Goal: Task Accomplishment & Management: Manage account settings

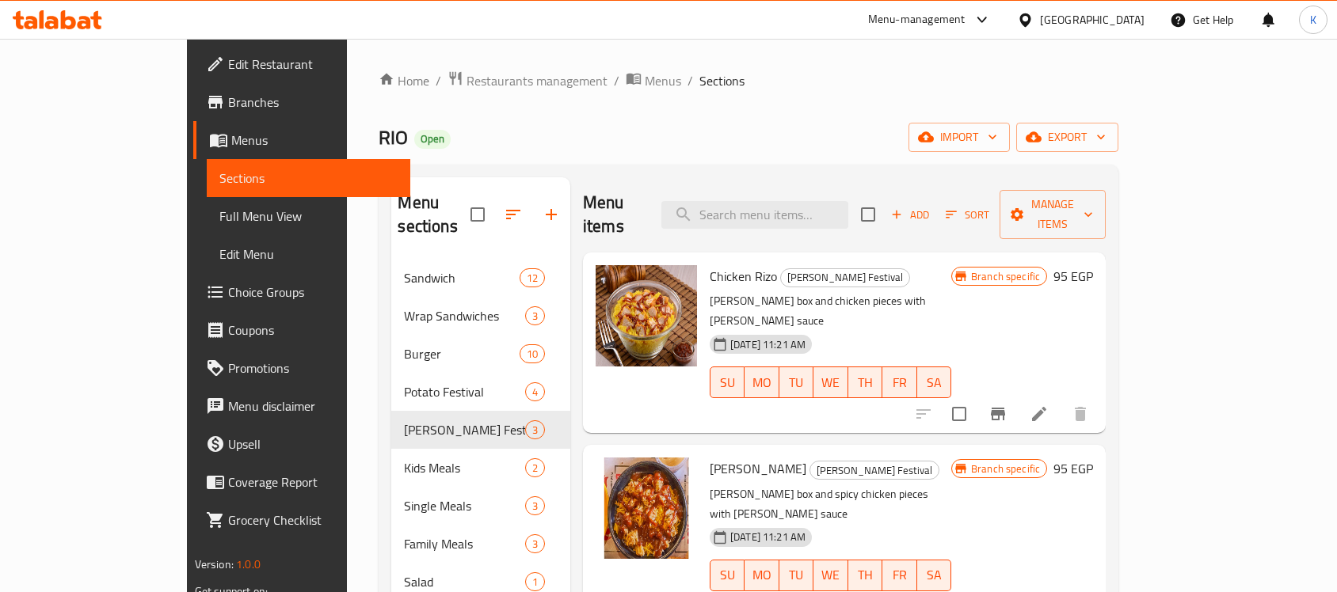
scroll to position [124, 0]
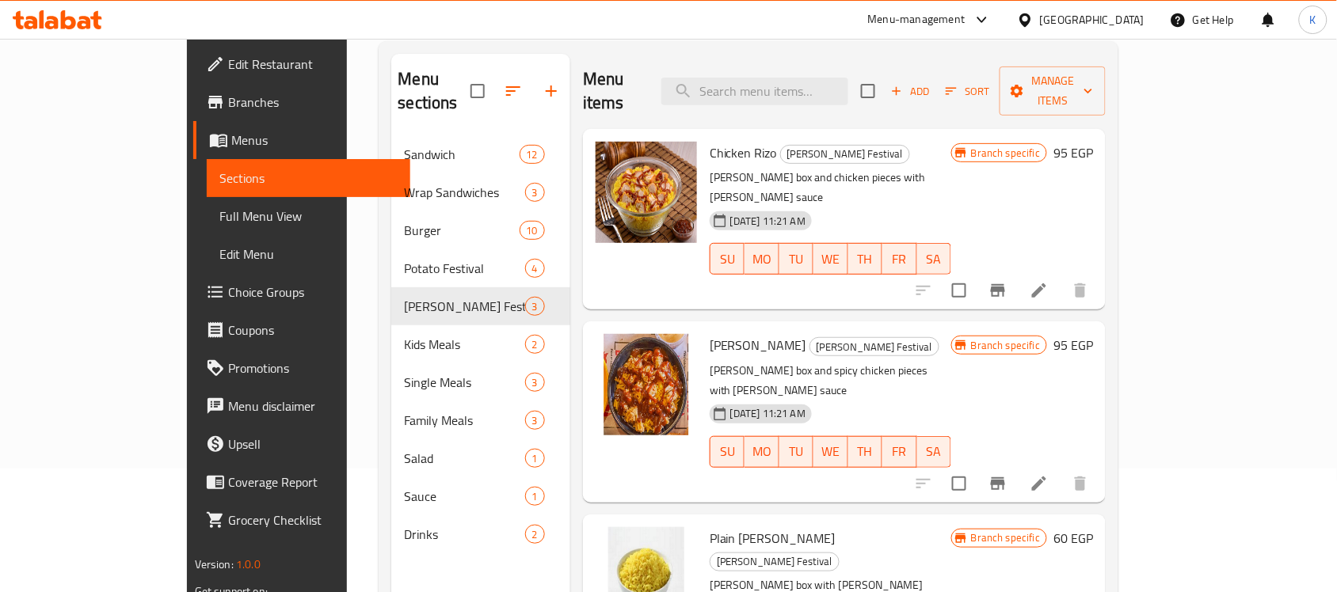
click at [1123, 25] on div "[GEOGRAPHIC_DATA]" at bounding box center [1092, 19] width 105 height 17
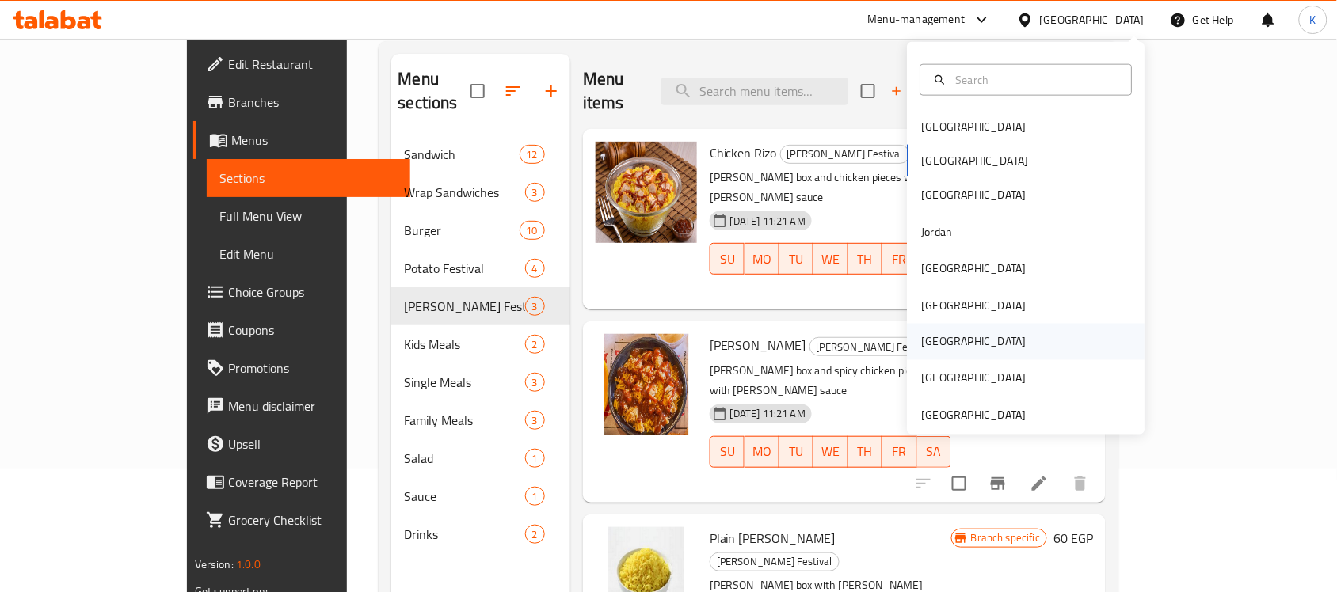
click at [951, 343] on div "[GEOGRAPHIC_DATA]" at bounding box center [1027, 342] width 238 height 36
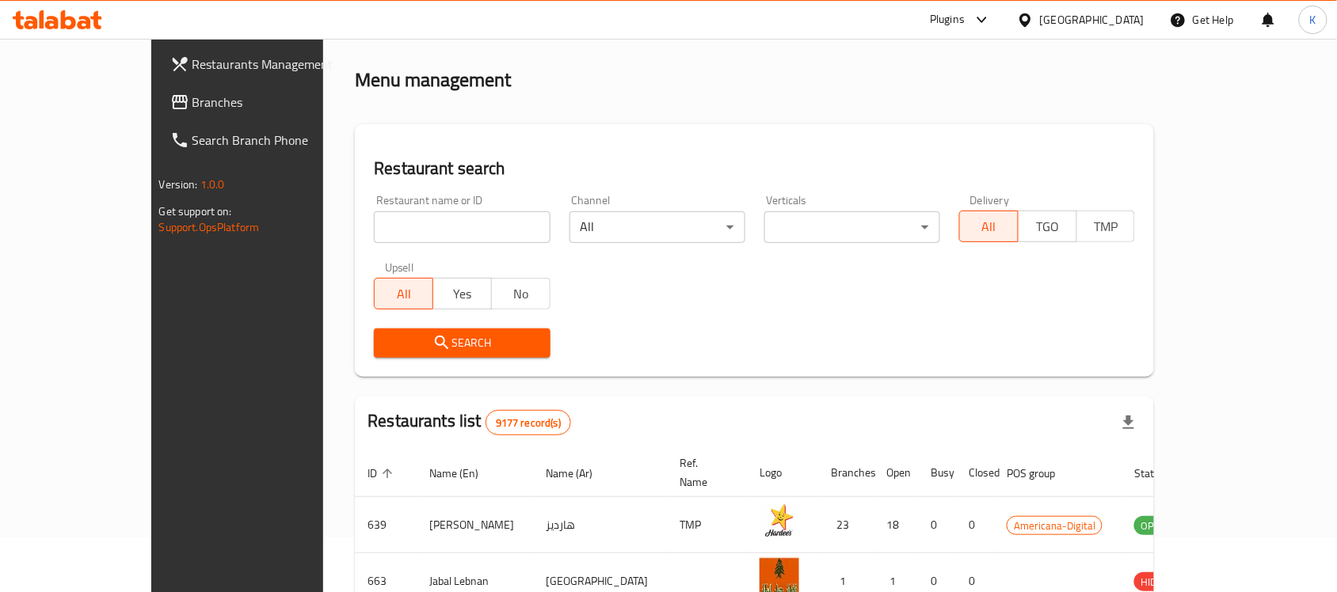
scroll to position [124, 0]
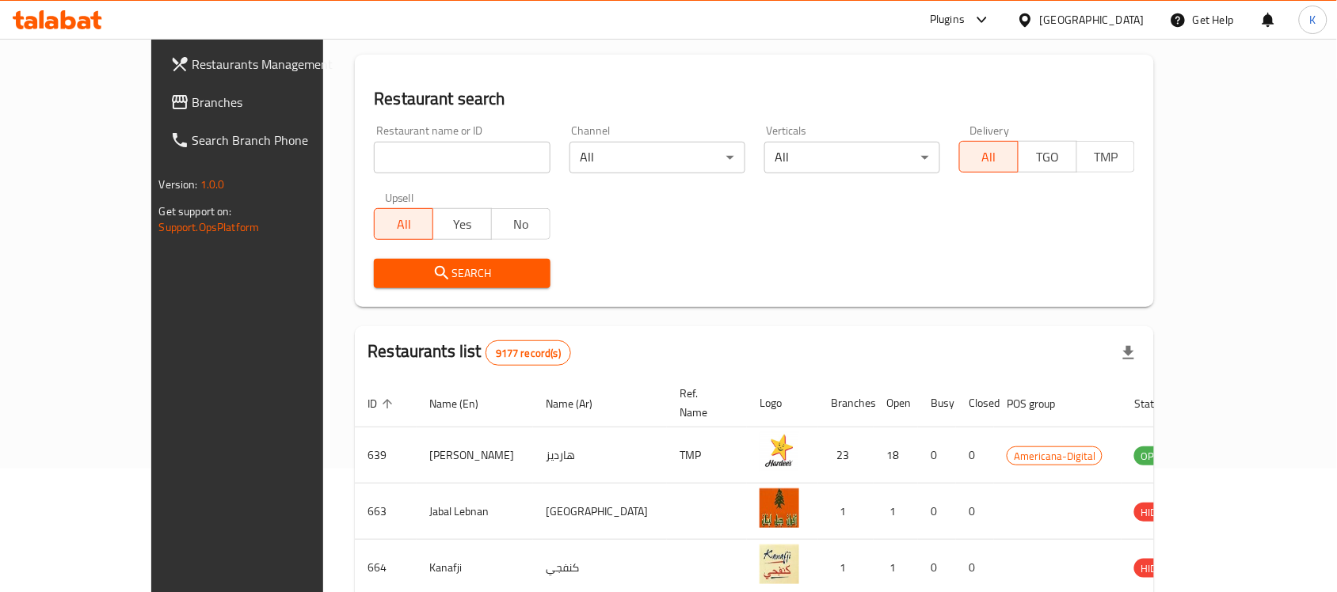
click at [432, 151] on input "search" at bounding box center [462, 158] width 176 height 32
paste input "669808"
type input "669808"
click at [432, 266] on icon "submit" at bounding box center [441, 273] width 19 height 19
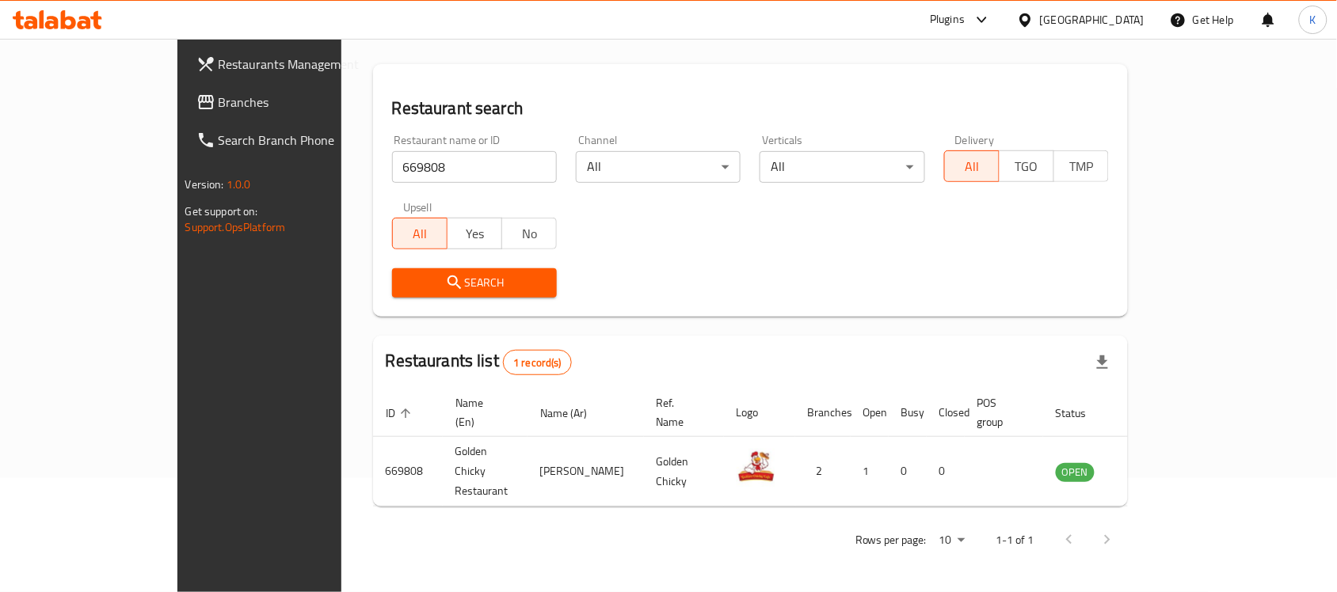
scroll to position [83, 0]
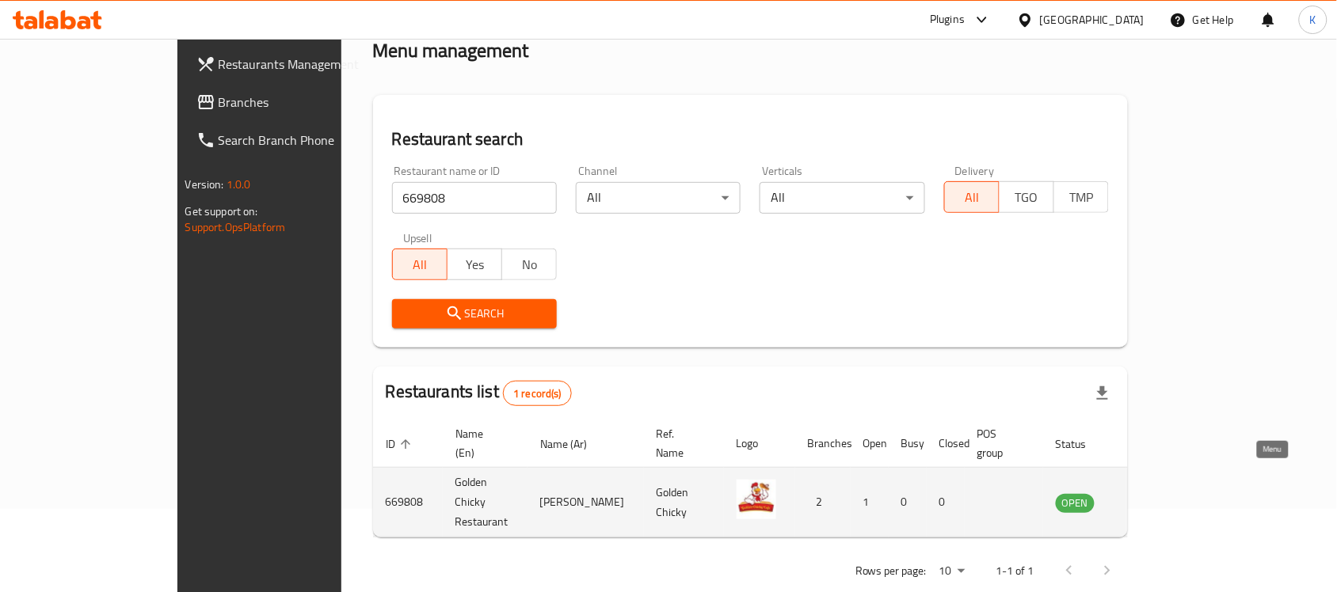
click at [1158, 493] on icon "enhanced table" at bounding box center [1148, 502] width 19 height 19
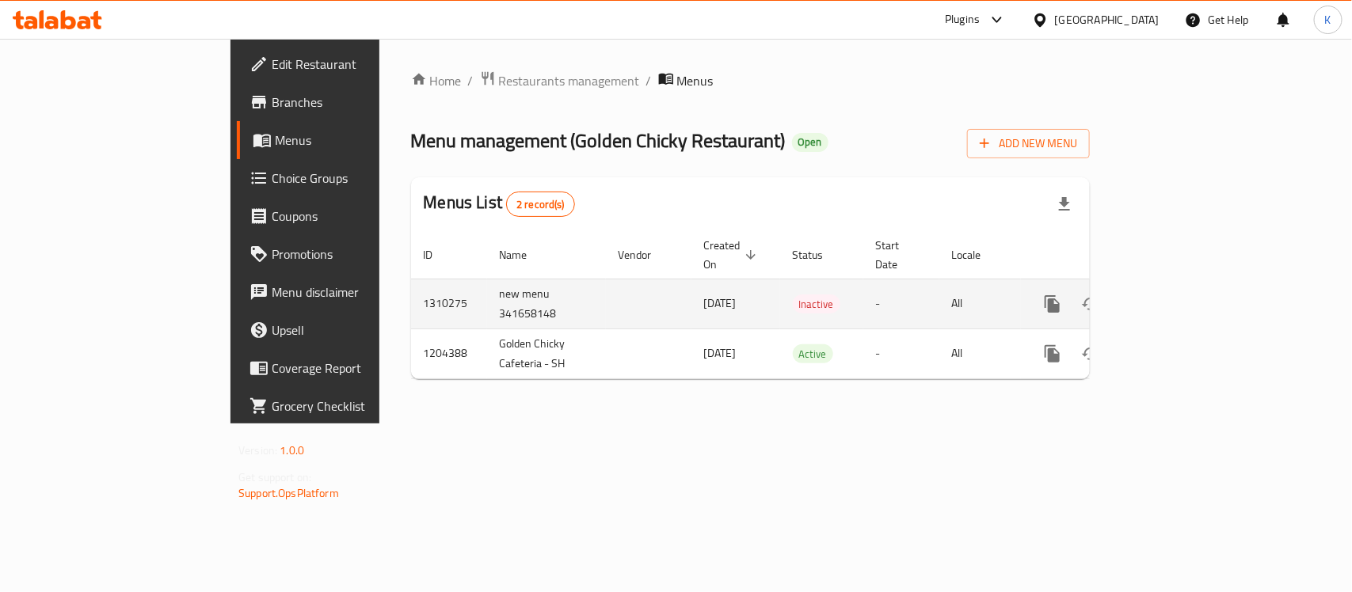
drag, startPoint x: 1307, startPoint y: 277, endPoint x: 1289, endPoint y: 286, distance: 20.2
click at [1186, 285] on div "enhanced table" at bounding box center [1110, 304] width 152 height 38
click at [1174, 297] on icon "enhanced table" at bounding box center [1167, 304] width 14 height 14
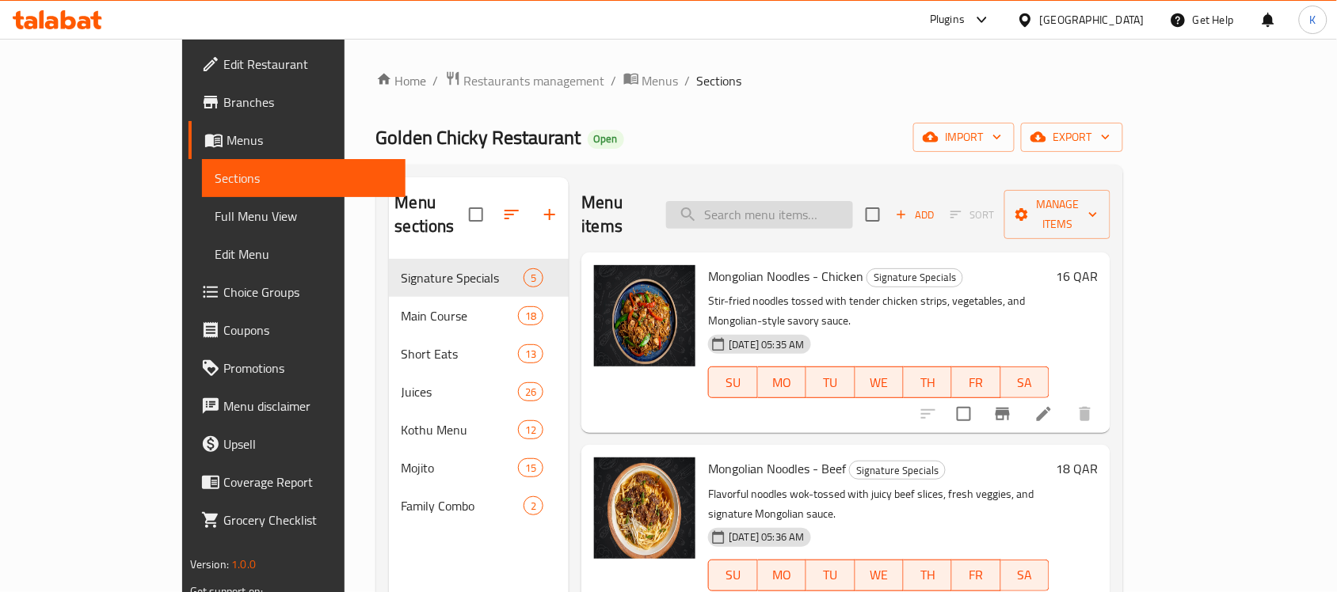
click at [853, 201] on input "search" at bounding box center [759, 215] width 187 height 28
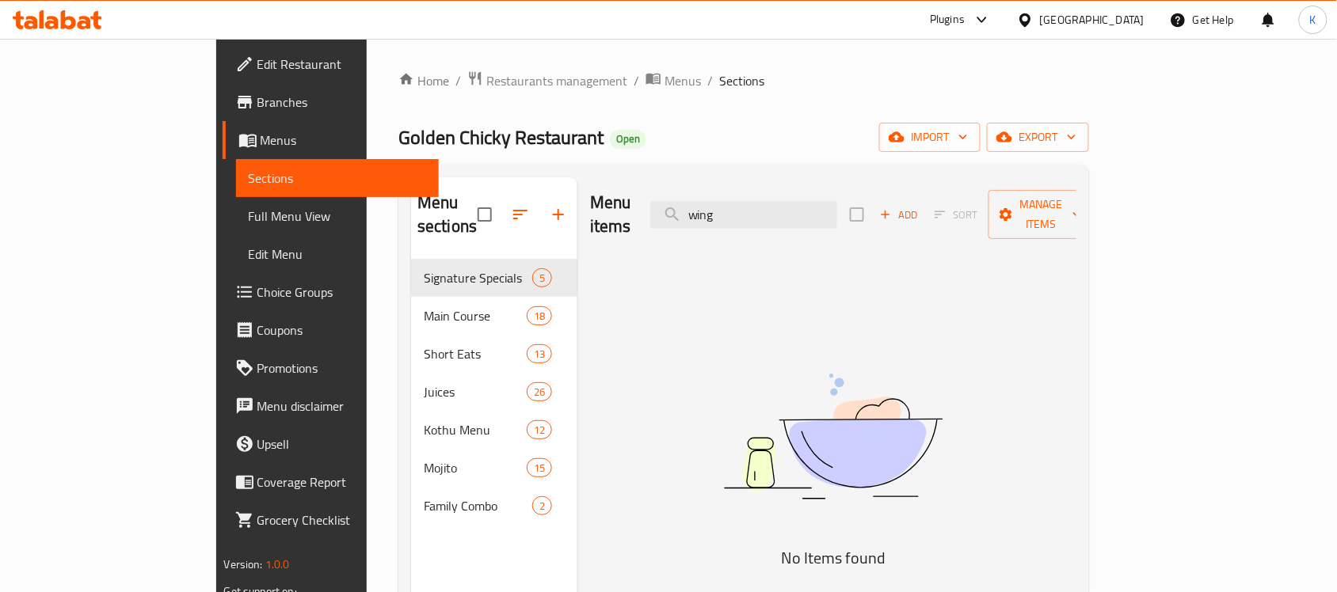
drag, startPoint x: 836, startPoint y: 218, endPoint x: 499, endPoint y: 200, distance: 337.9
click at [501, 200] on div "Menu sections Signature Specials 5 Main Course 18 Short Eats 13 Juices 26 Kothu…" at bounding box center [743, 473] width 665 height 592
click at [793, 201] on input "wing" at bounding box center [743, 215] width 187 height 28
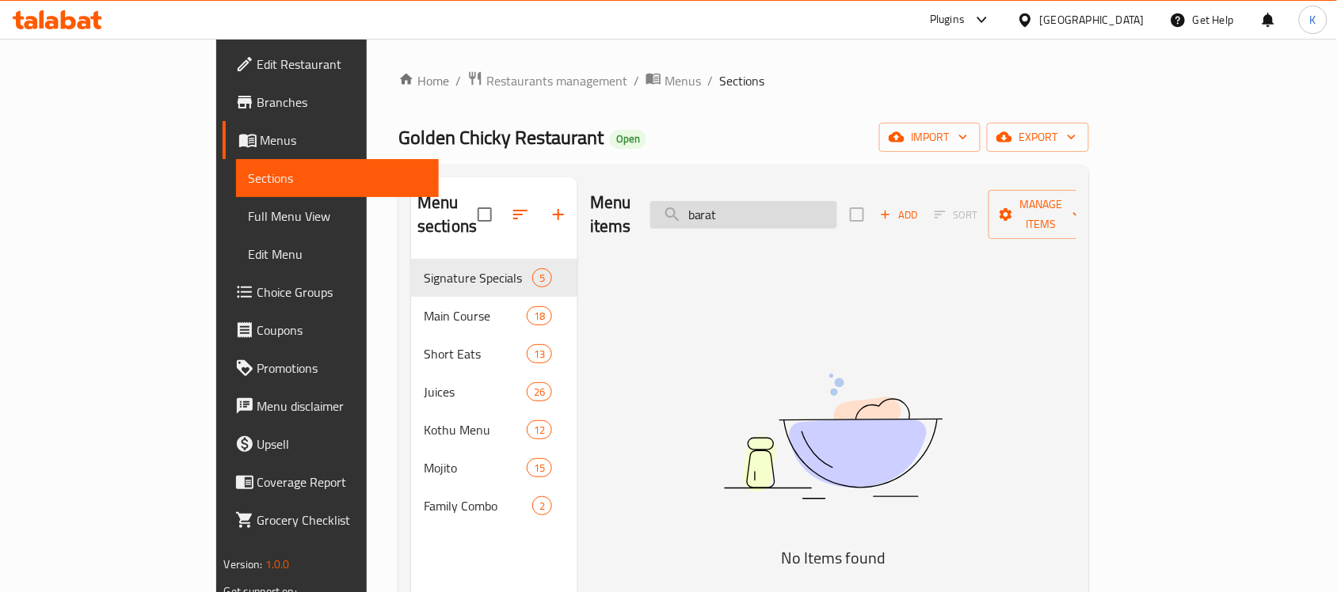
type input "barata"
drag, startPoint x: 812, startPoint y: 204, endPoint x: 616, endPoint y: 215, distance: 195.9
click at [640, 215] on div "Menu items barata Add Sort Manage items" at bounding box center [833, 214] width 486 height 75
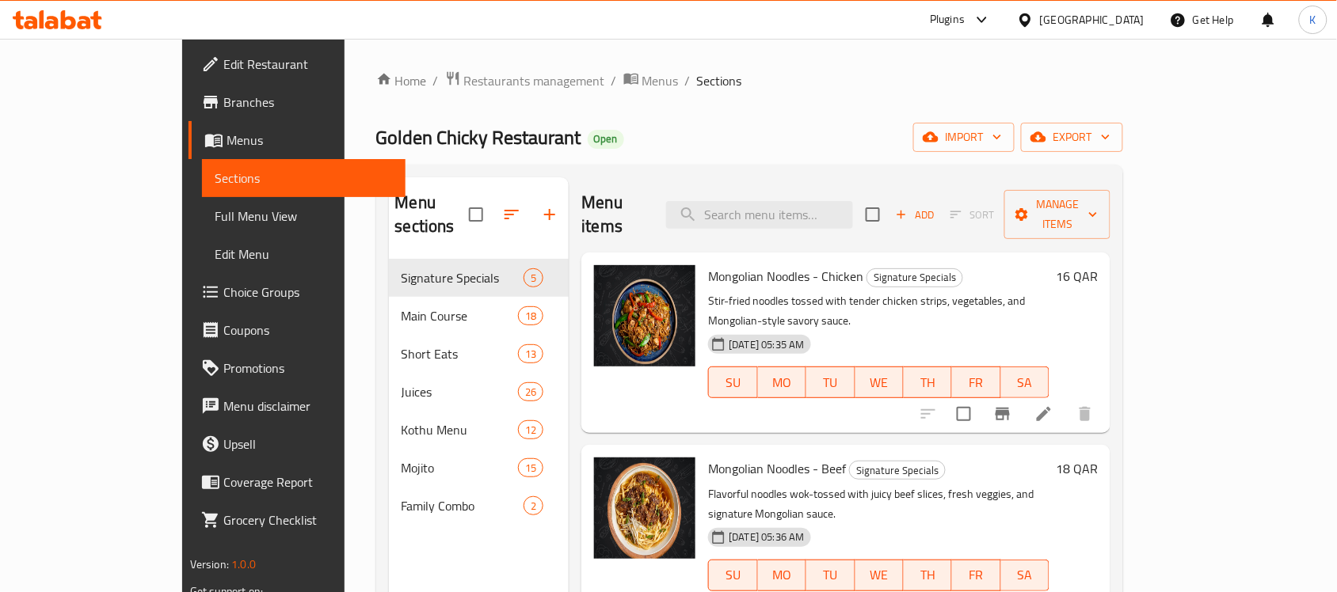
click at [1137, 32] on div "[GEOGRAPHIC_DATA]" at bounding box center [1080, 20] width 153 height 38
click at [1121, 25] on div "[GEOGRAPHIC_DATA]" at bounding box center [1092, 19] width 105 height 17
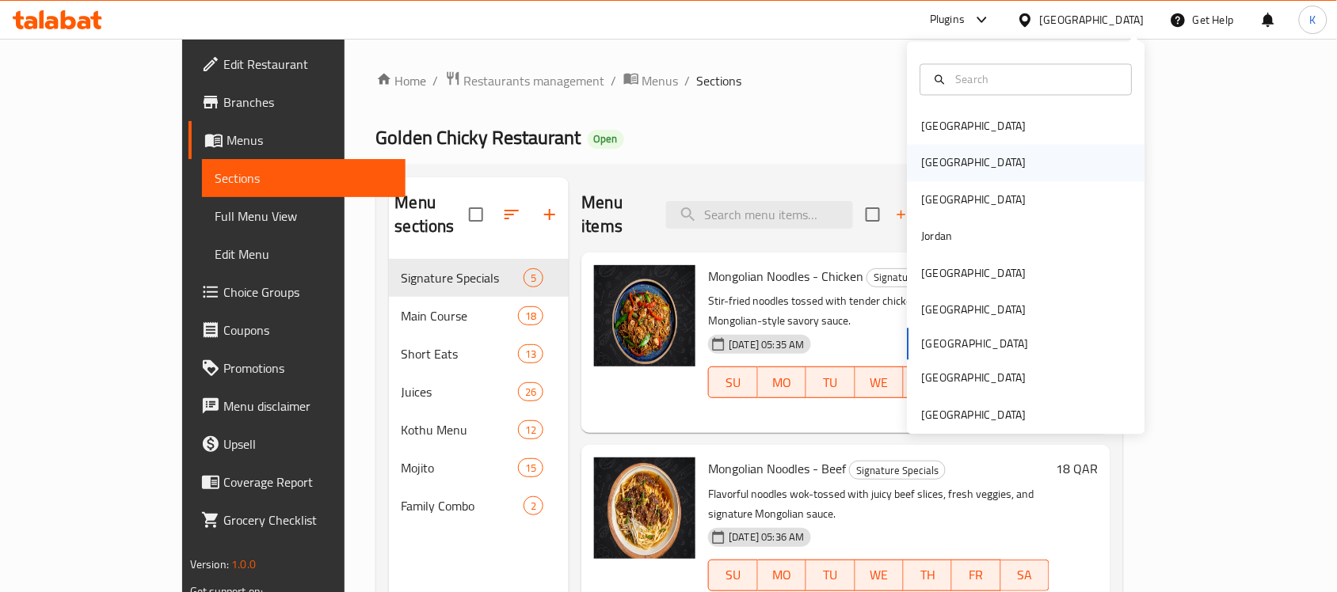
click at [971, 159] on div "[GEOGRAPHIC_DATA]" at bounding box center [1027, 163] width 238 height 36
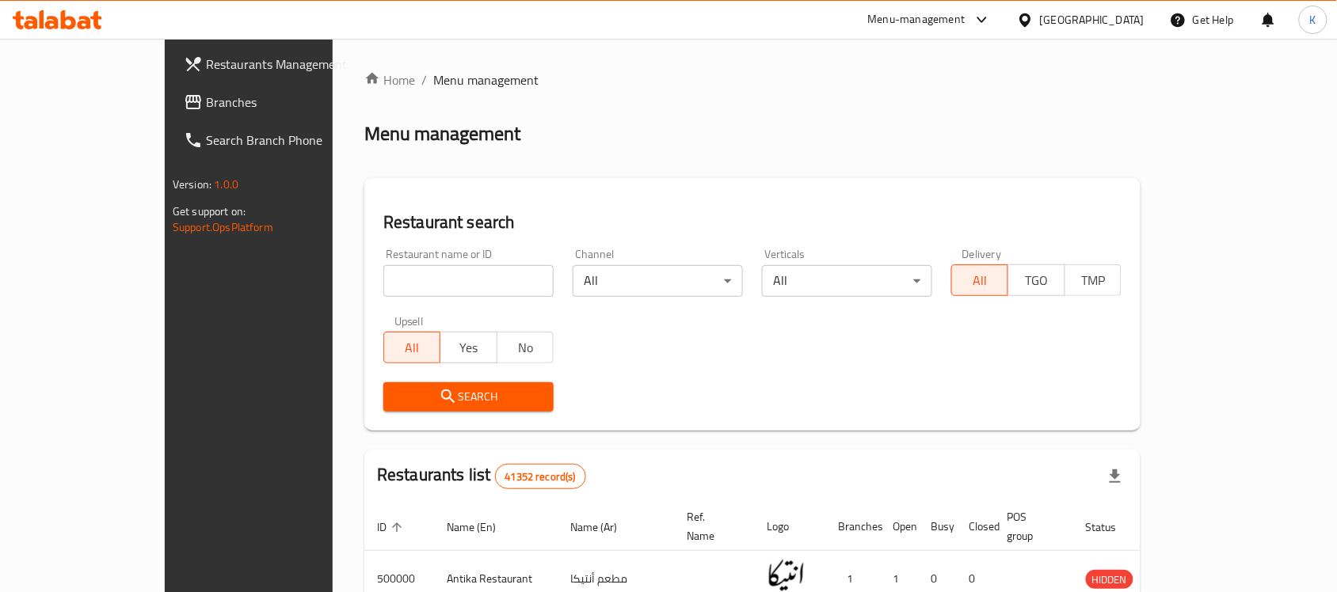
click at [1118, 17] on div "[GEOGRAPHIC_DATA]" at bounding box center [1092, 19] width 105 height 17
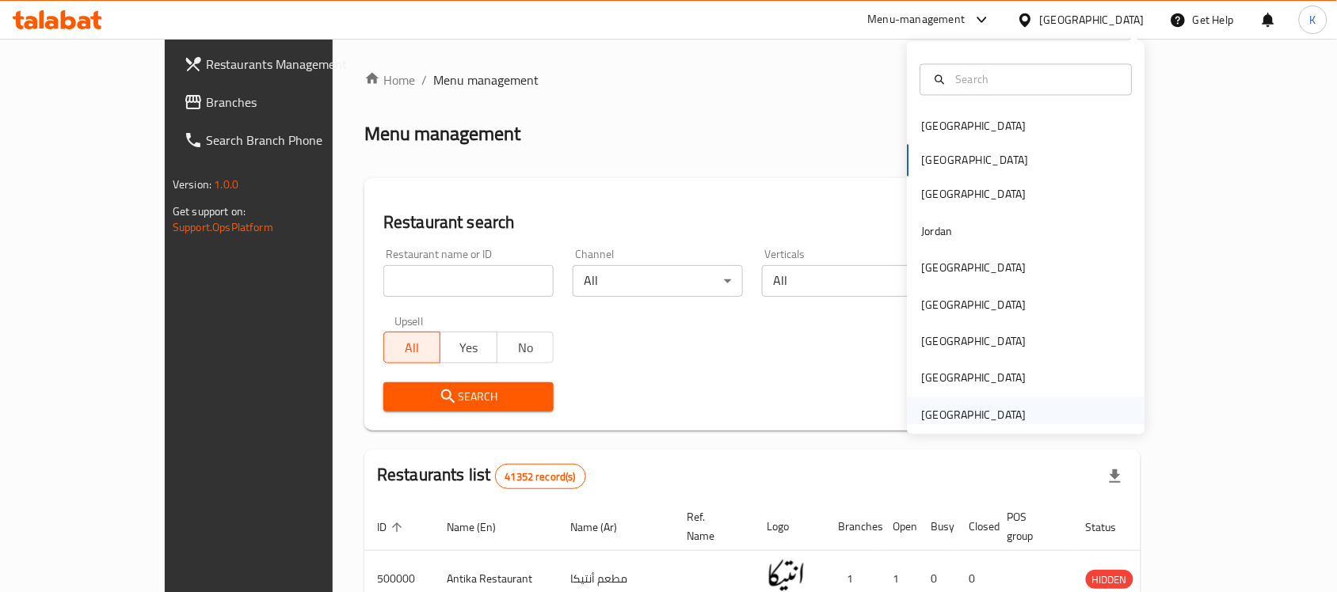
click at [954, 418] on div "[GEOGRAPHIC_DATA]" at bounding box center [974, 414] width 105 height 17
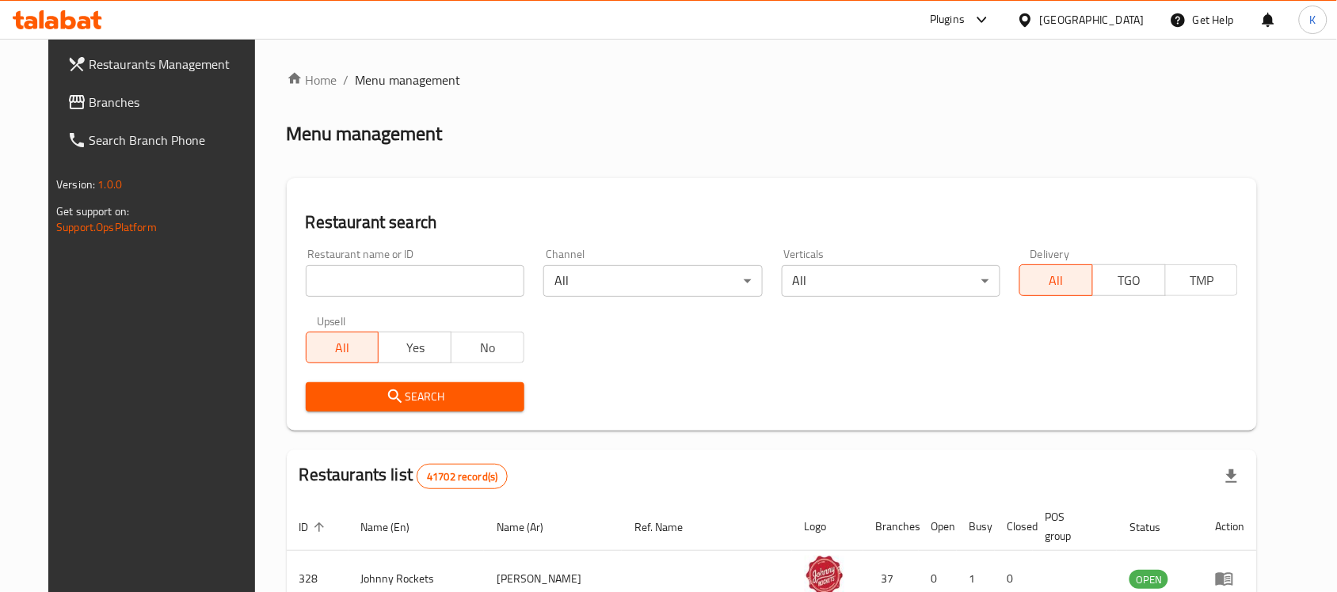
click at [434, 281] on input "search" at bounding box center [415, 281] width 219 height 32
type input "King Of C"
click button "Search" at bounding box center [415, 397] width 219 height 29
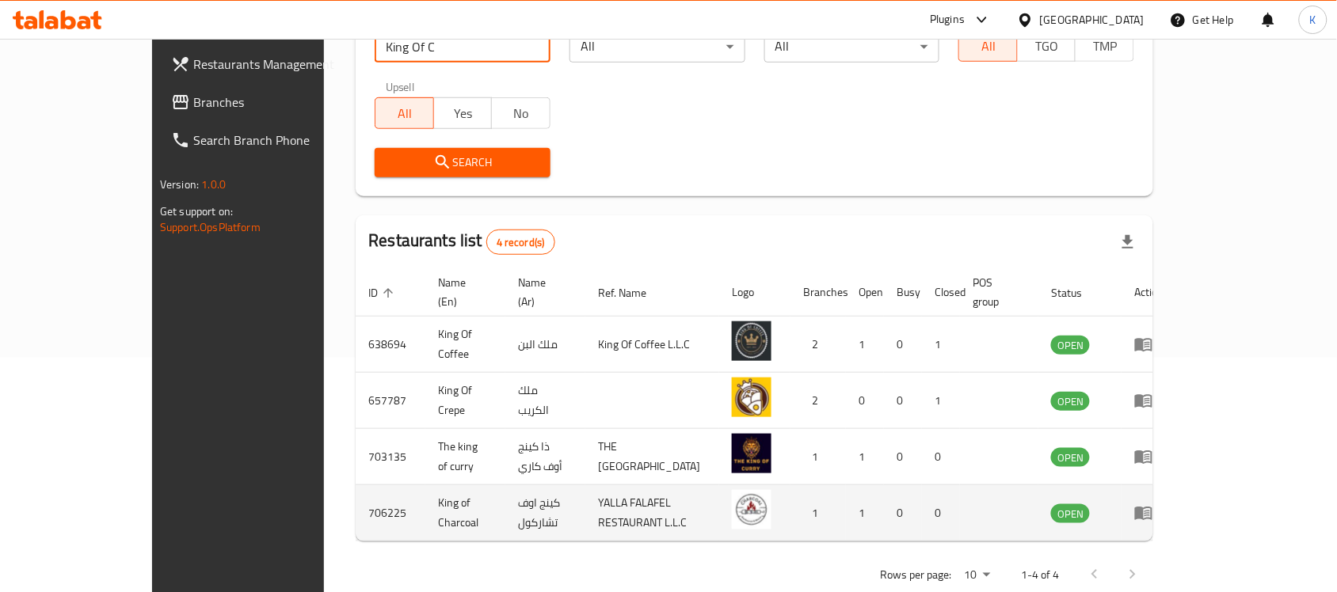
scroll to position [251, 0]
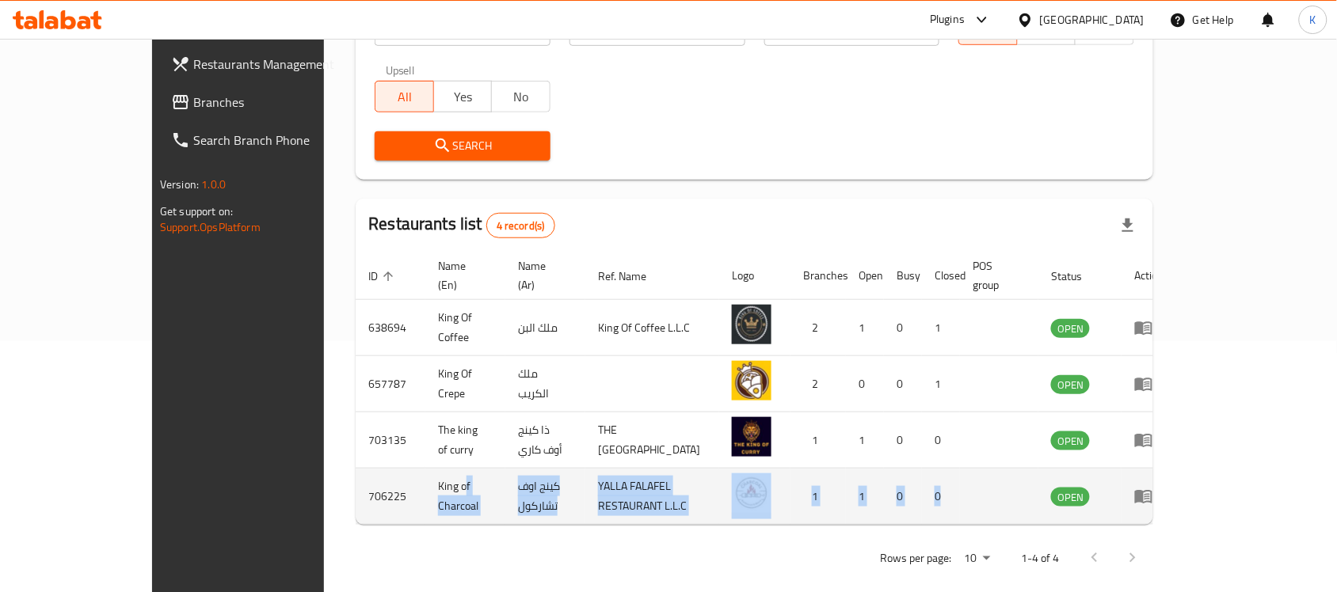
drag, startPoint x: 366, startPoint y: 481, endPoint x: 1137, endPoint y: 485, distance: 770.7
click at [1137, 485] on tr "706225 King of Charcoal كينج اوف تشاركول YALLA FALAFEL RESTAURANT L.L.C 1 1 0 0…" at bounding box center [766, 497] width 821 height 56
click at [1153, 487] on icon "enhanced table" at bounding box center [1143, 496] width 19 height 19
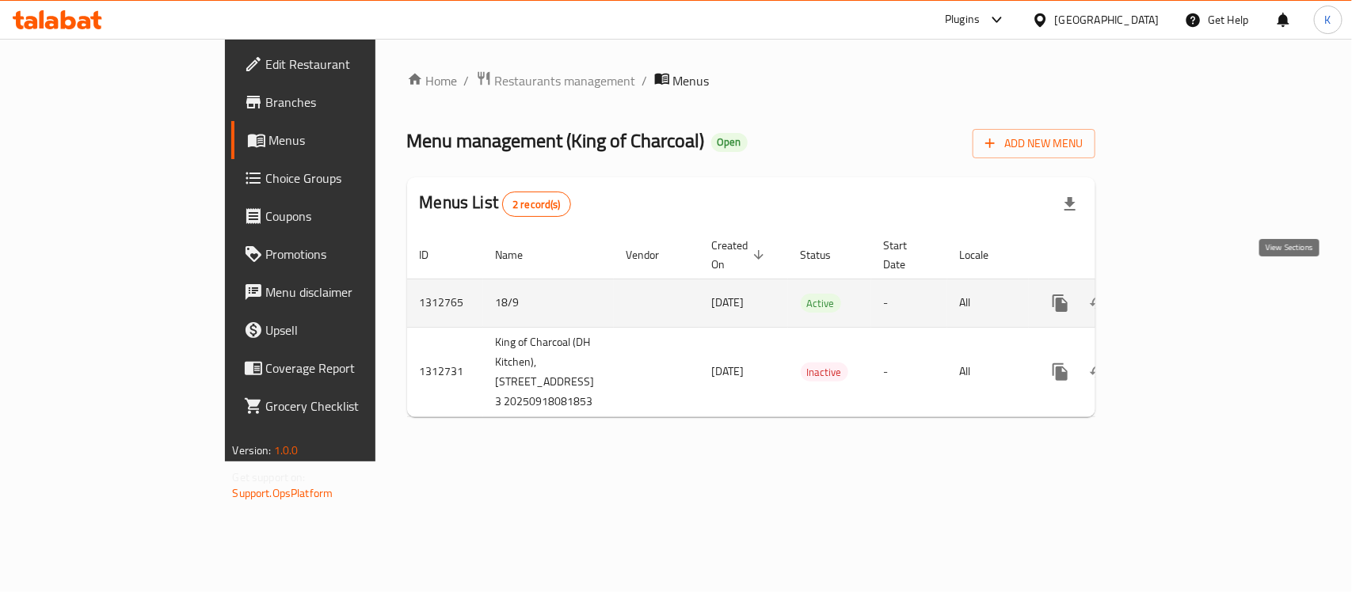
click at [1184, 294] on icon "enhanced table" at bounding box center [1174, 303] width 19 height 19
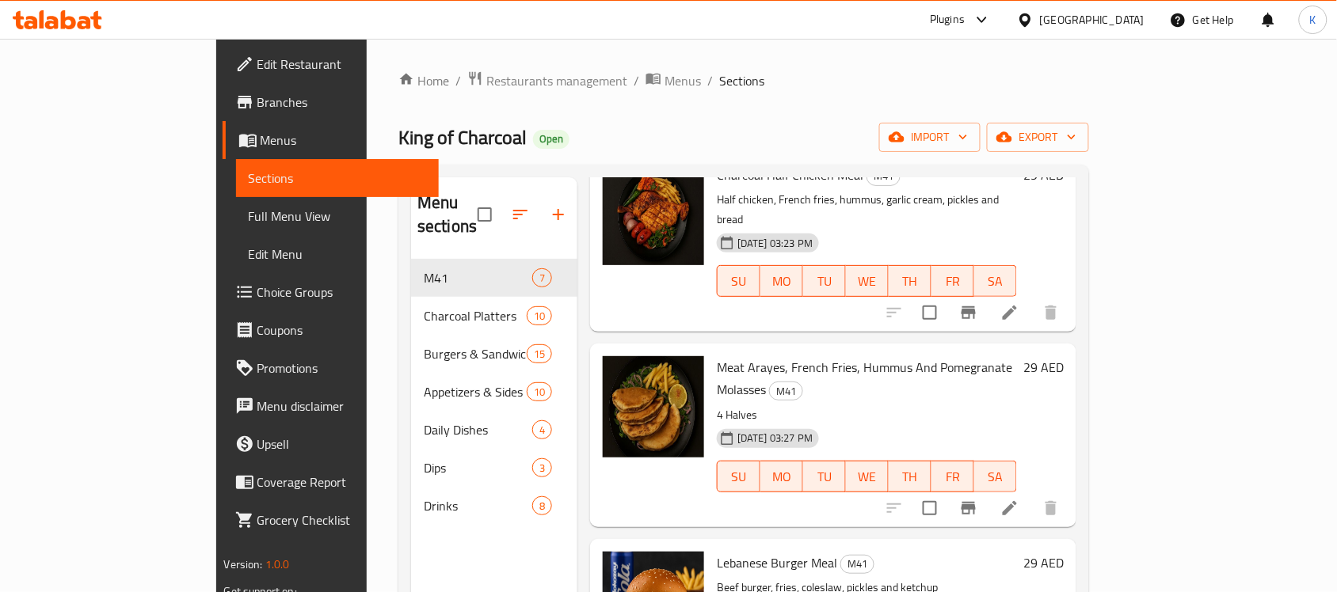
scroll to position [198, 0]
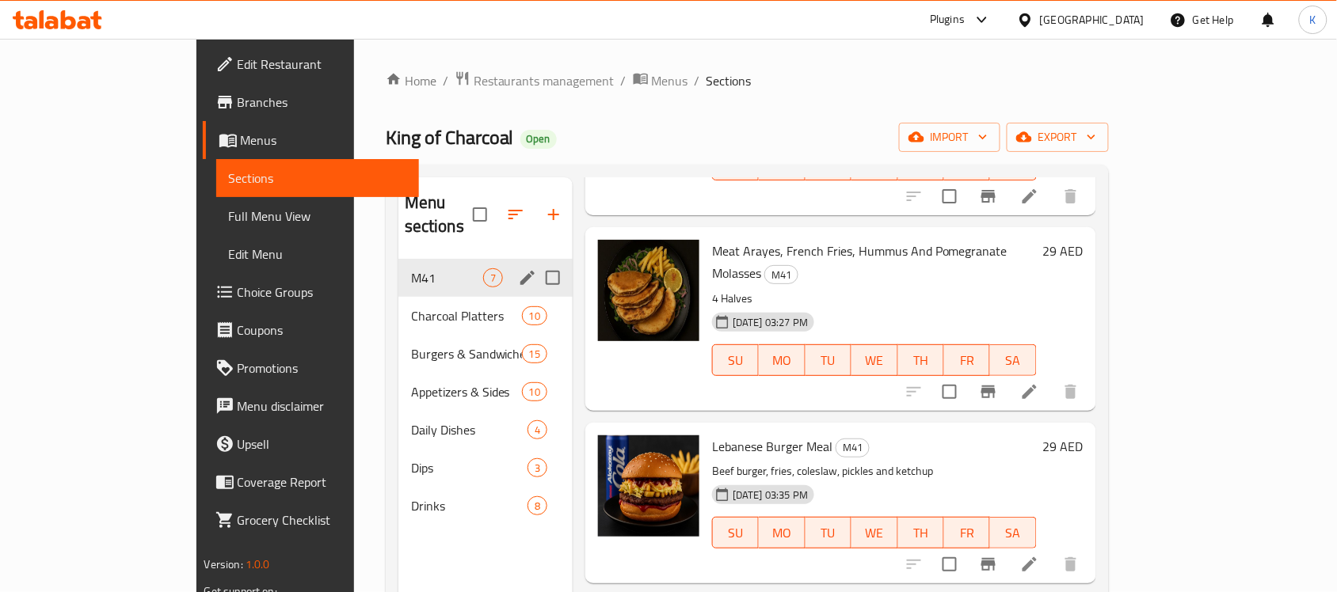
click at [398, 259] on div "M41 7" at bounding box center [485, 278] width 174 height 38
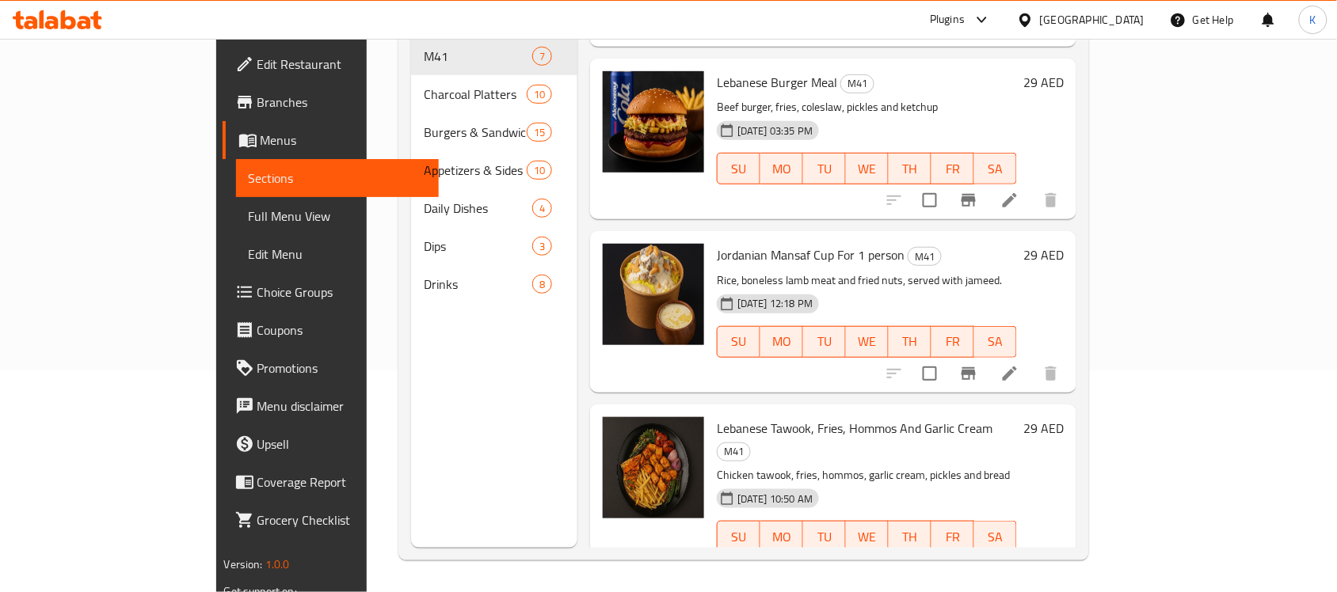
scroll to position [261, 0]
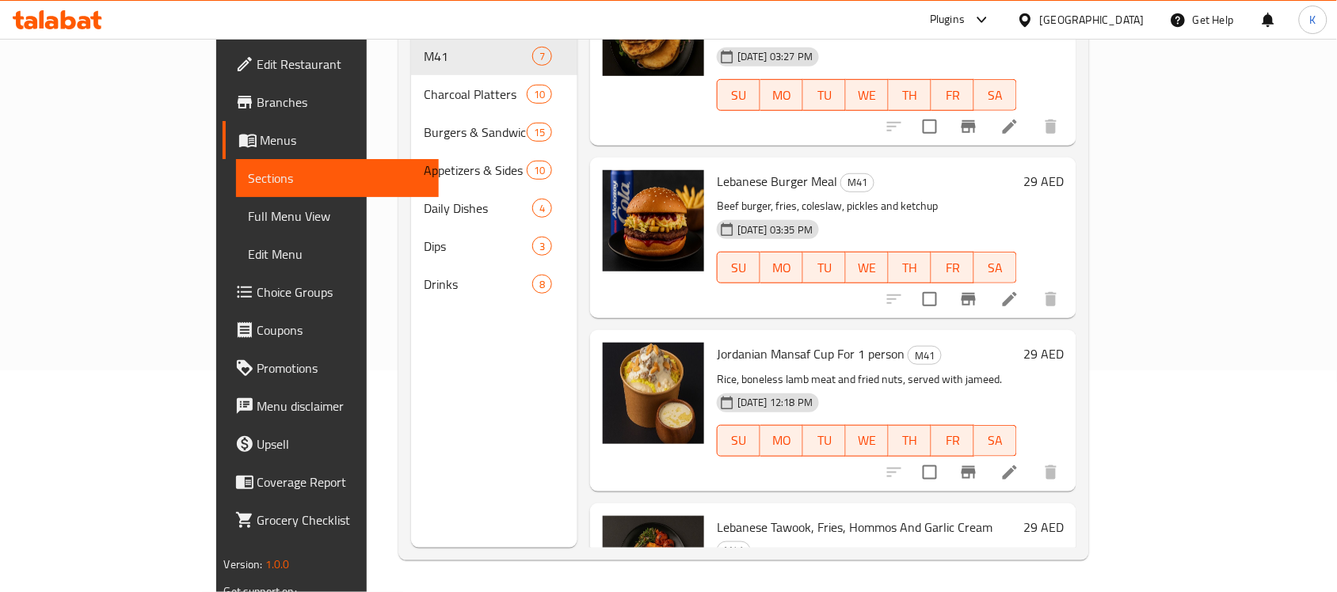
click at [717, 516] on span "Lebanese Tawook, Fries, Hommos And Garlic Cream" at bounding box center [855, 528] width 276 height 24
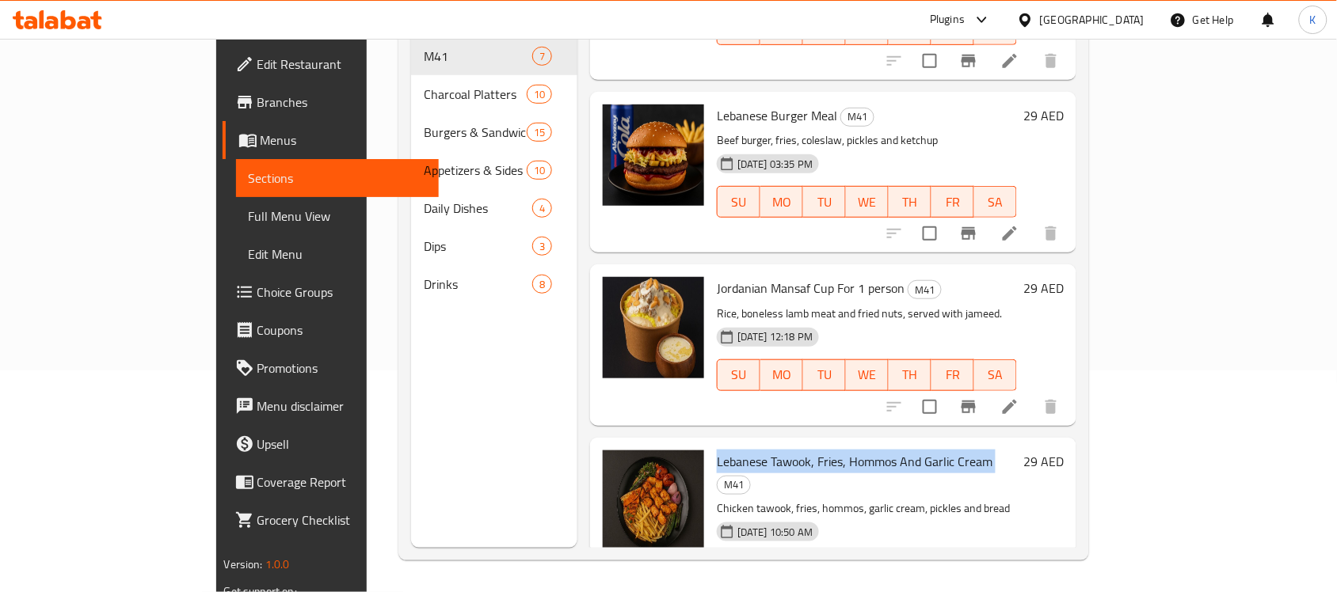
scroll to position [396, 0]
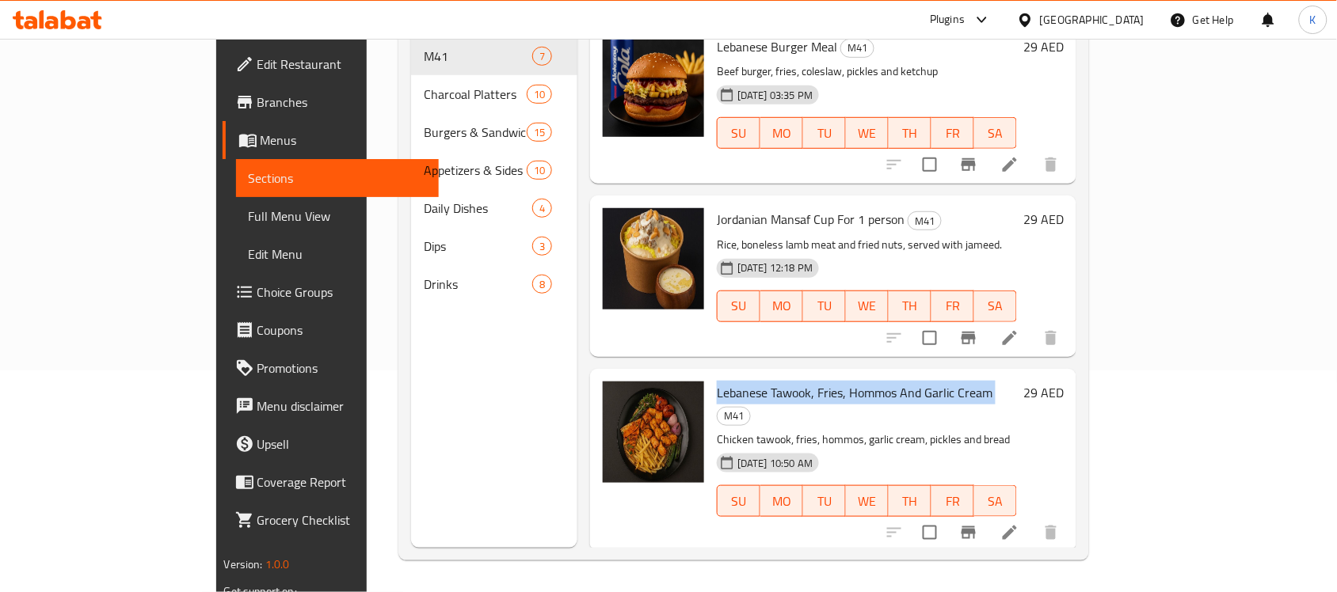
click at [978, 524] on icon "Branch-specific-item" at bounding box center [968, 533] width 19 height 19
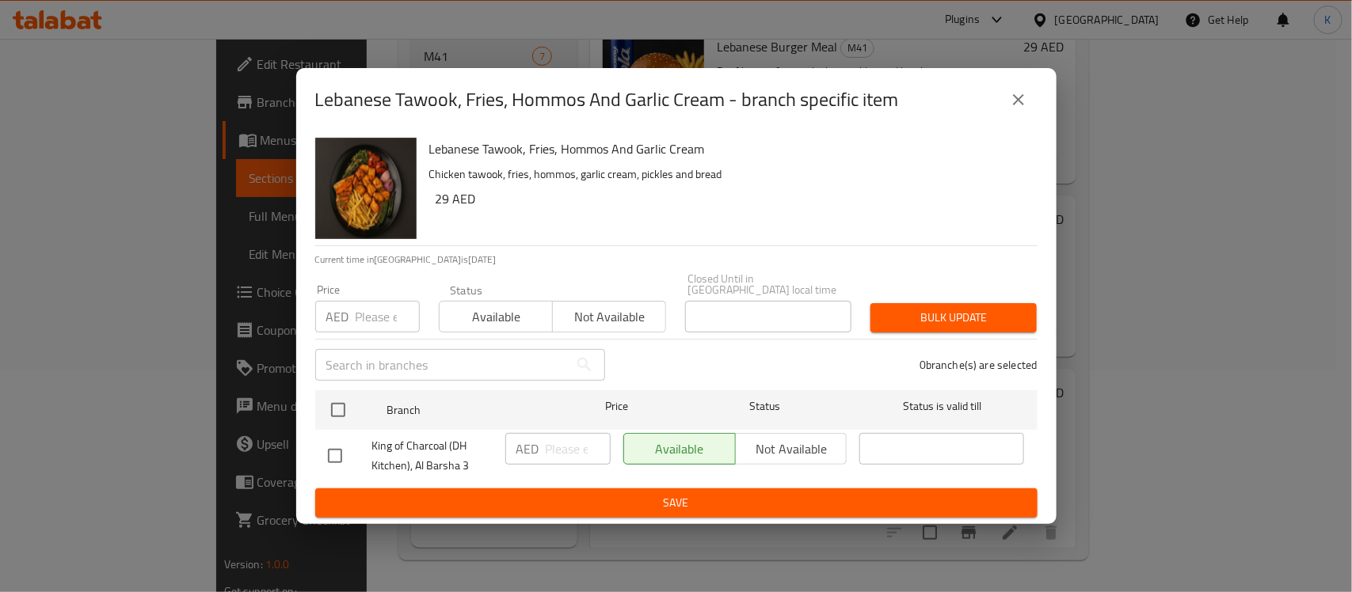
click at [441, 458] on span "King of Charcoal (DH Kitchen), Al Barsha 3" at bounding box center [432, 456] width 120 height 40
copy span "King of Charcoal (DH Kitchen), Al Barsha 3"
click at [1019, 105] on icon "close" at bounding box center [1018, 99] width 19 height 19
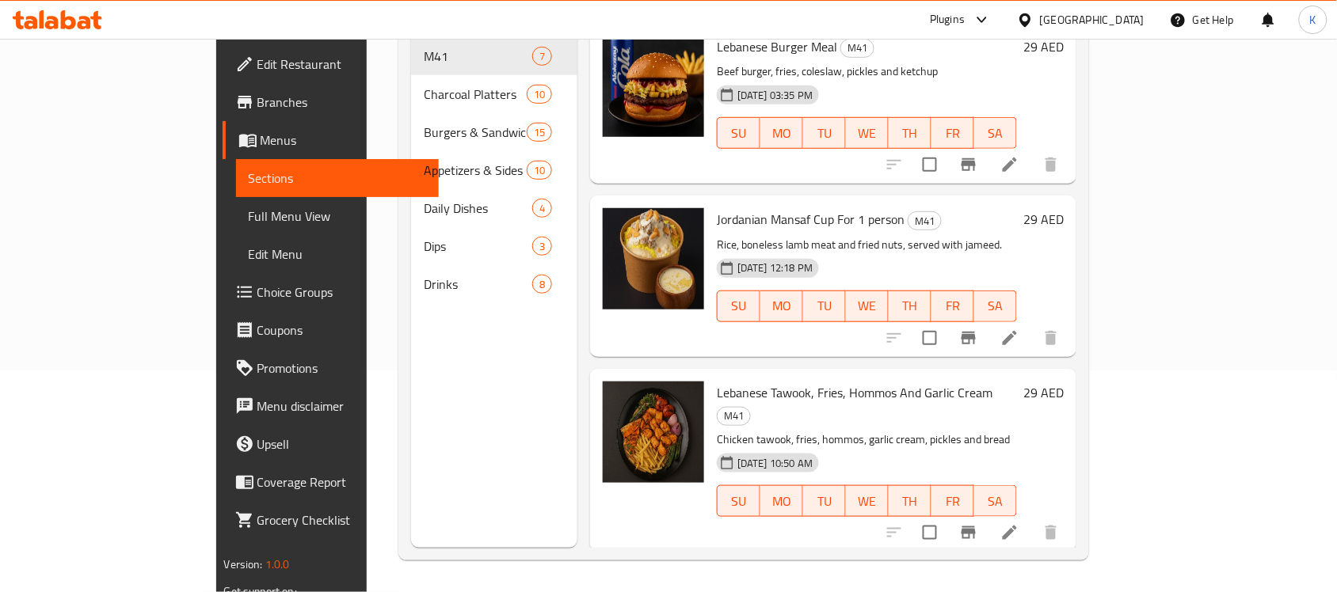
click at [257, 105] on span "Branches" at bounding box center [342, 102] width 170 height 19
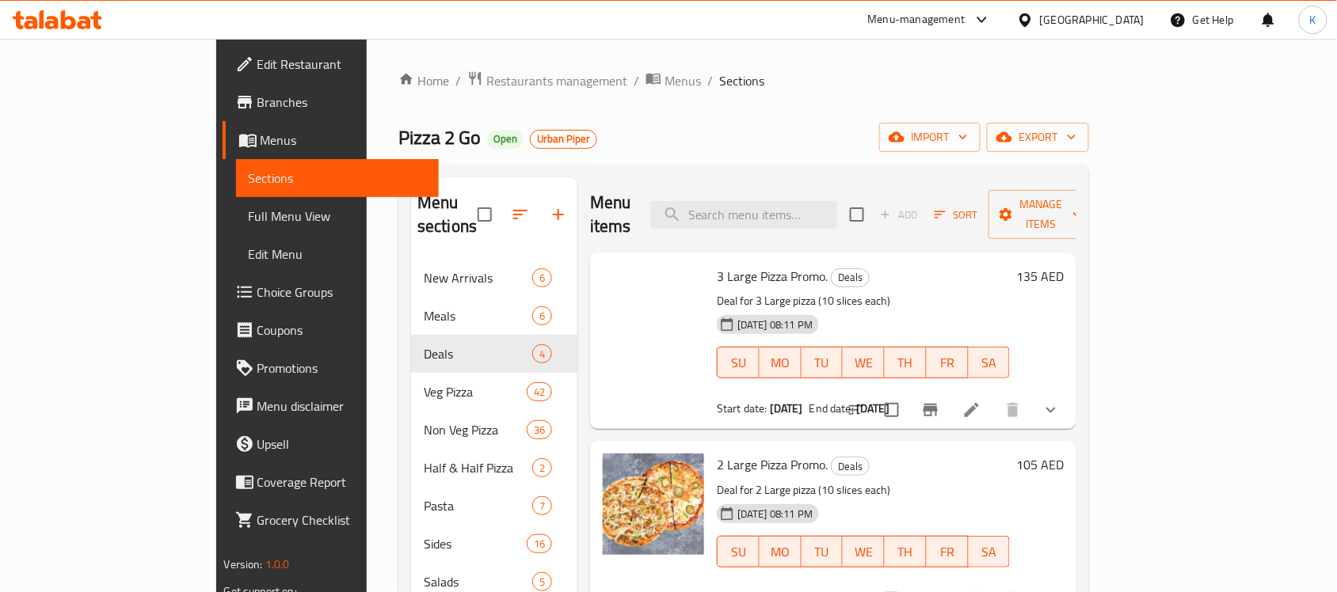
scroll to position [2, 0]
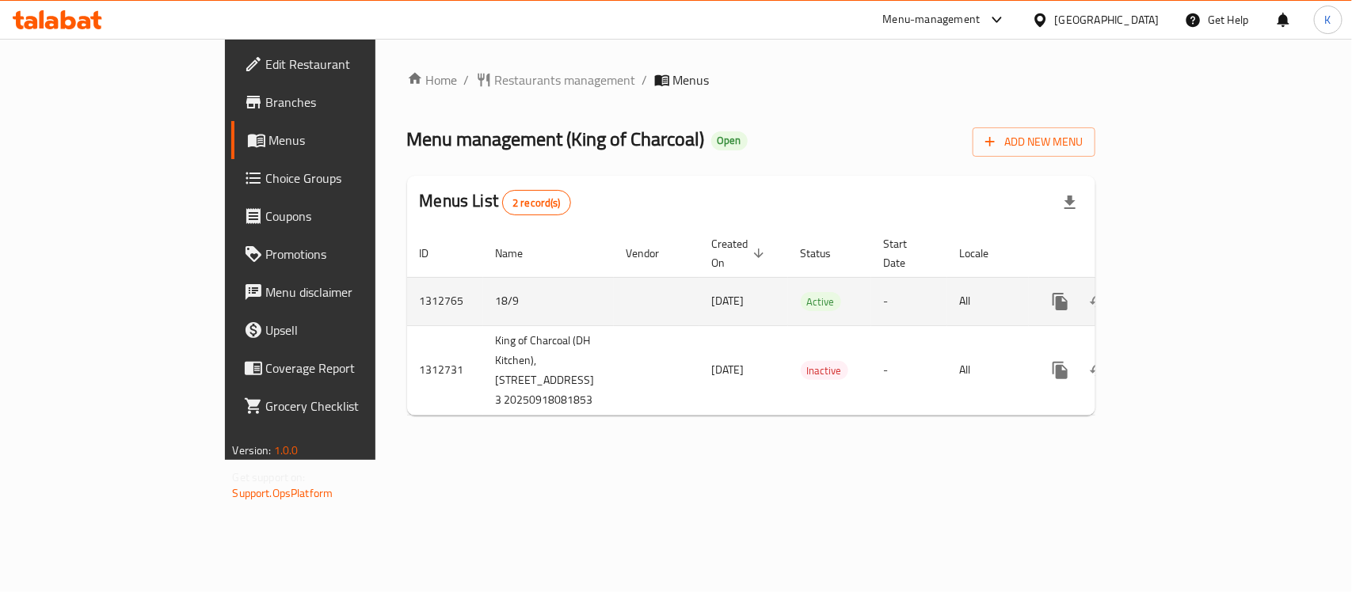
click at [1184, 292] on icon "enhanced table" at bounding box center [1174, 301] width 19 height 19
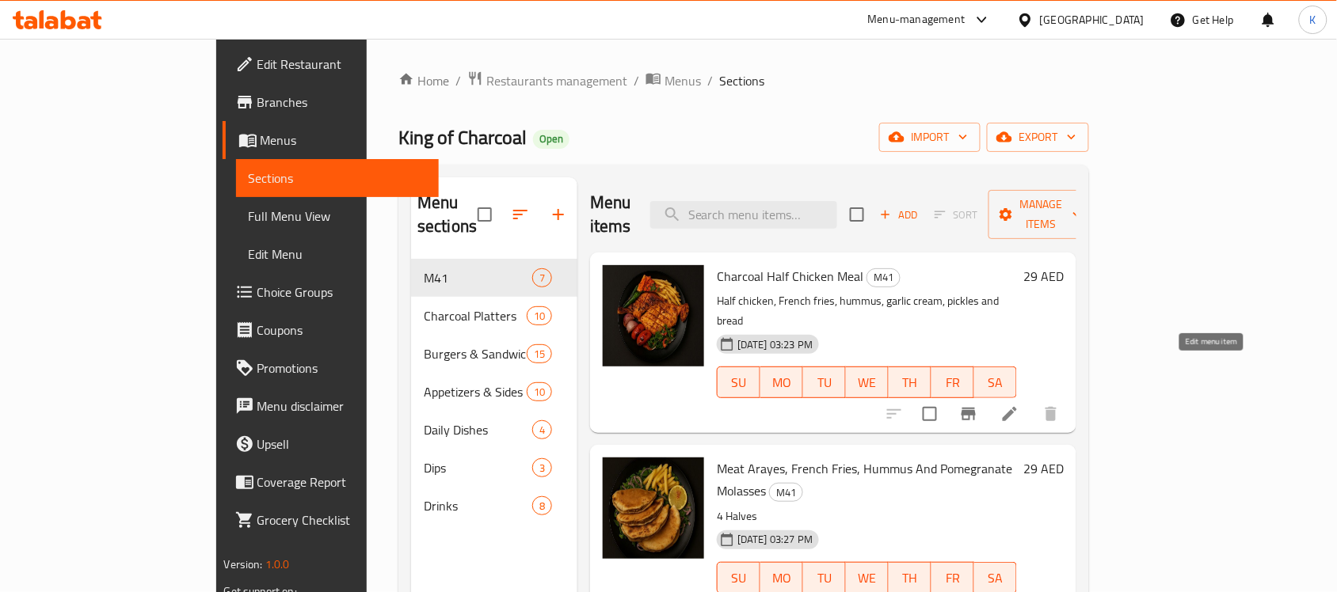
click at [1019, 405] on icon at bounding box center [1009, 414] width 19 height 19
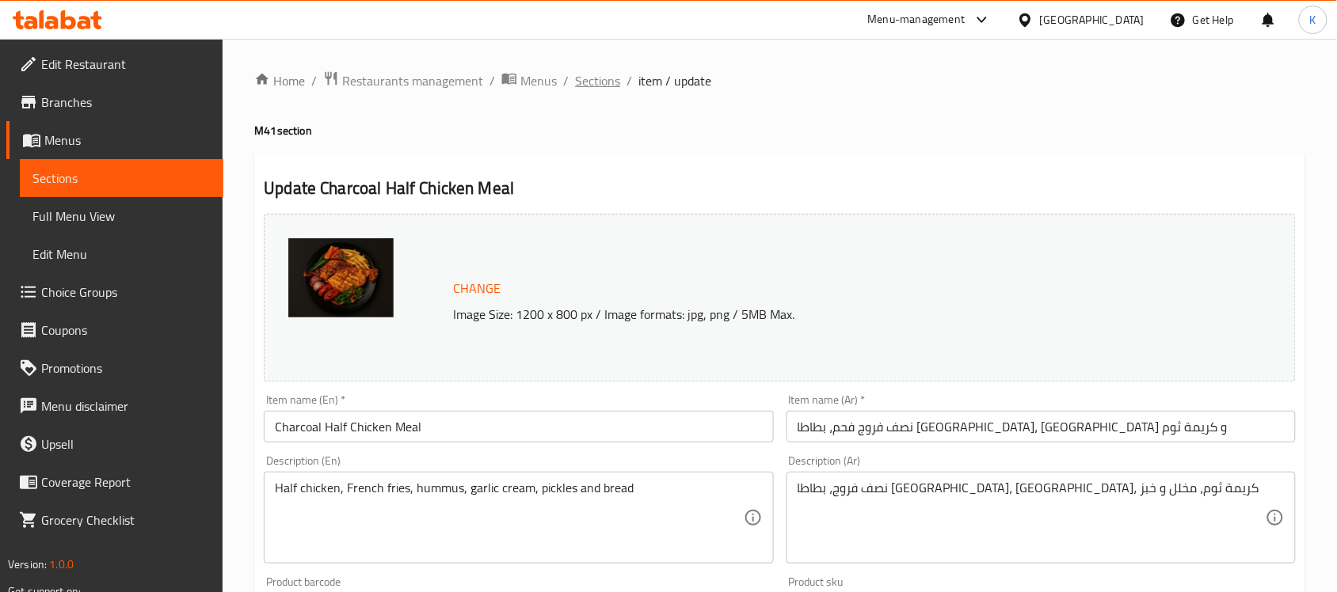
click at [612, 85] on span "Sections" at bounding box center [597, 80] width 45 height 19
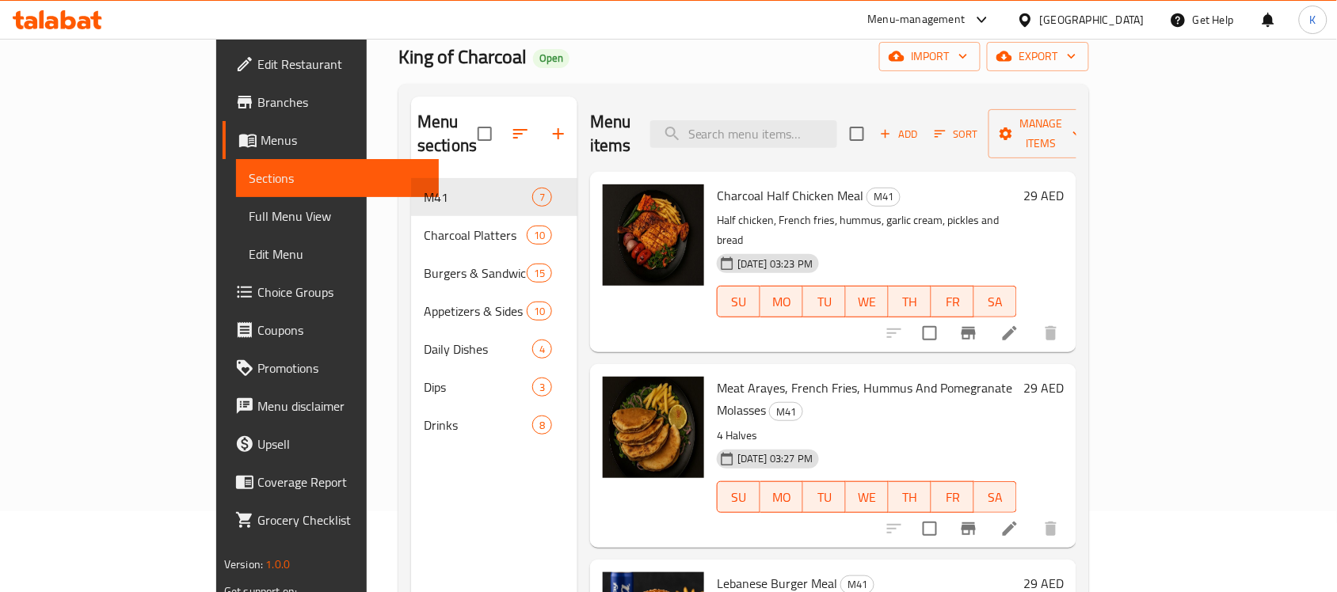
scroll to position [198, 0]
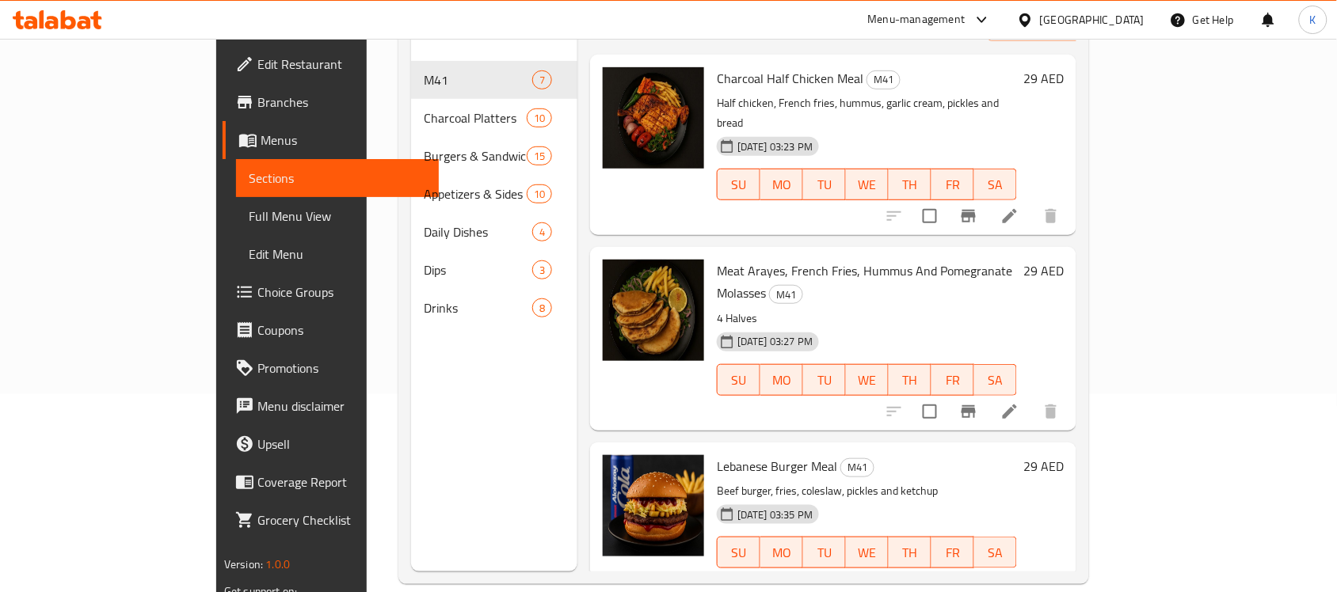
click at [1017, 405] on icon at bounding box center [1010, 412] width 14 height 14
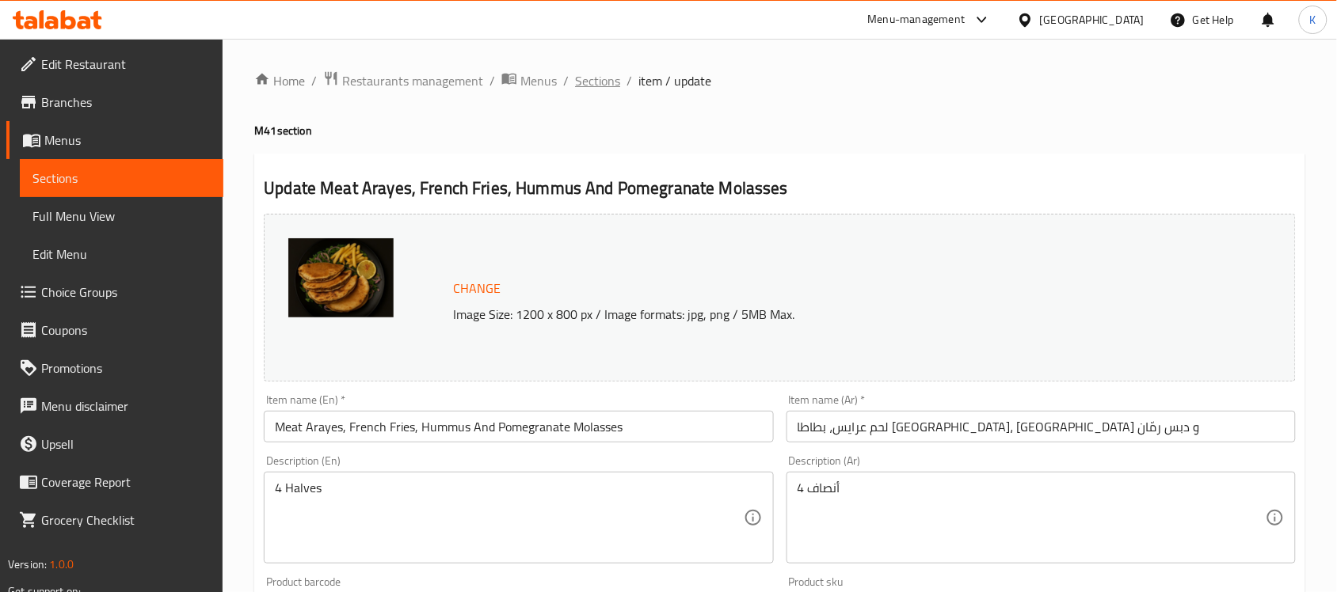
click at [591, 85] on span "Sections" at bounding box center [597, 80] width 45 height 19
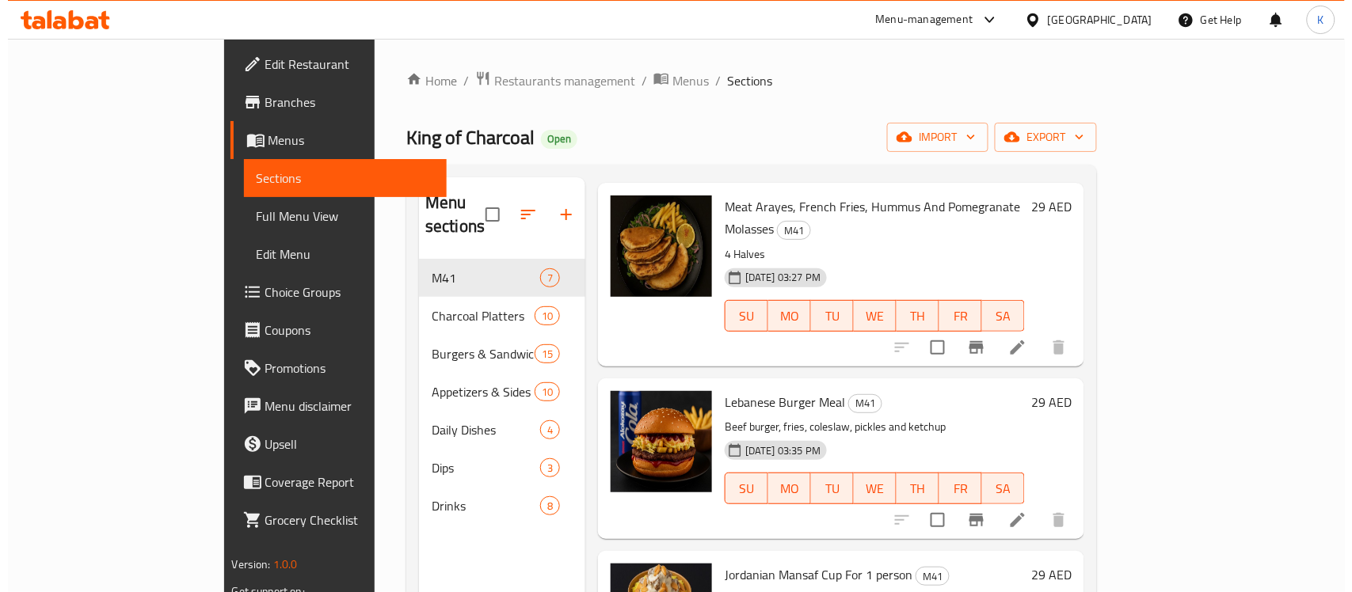
scroll to position [297, 0]
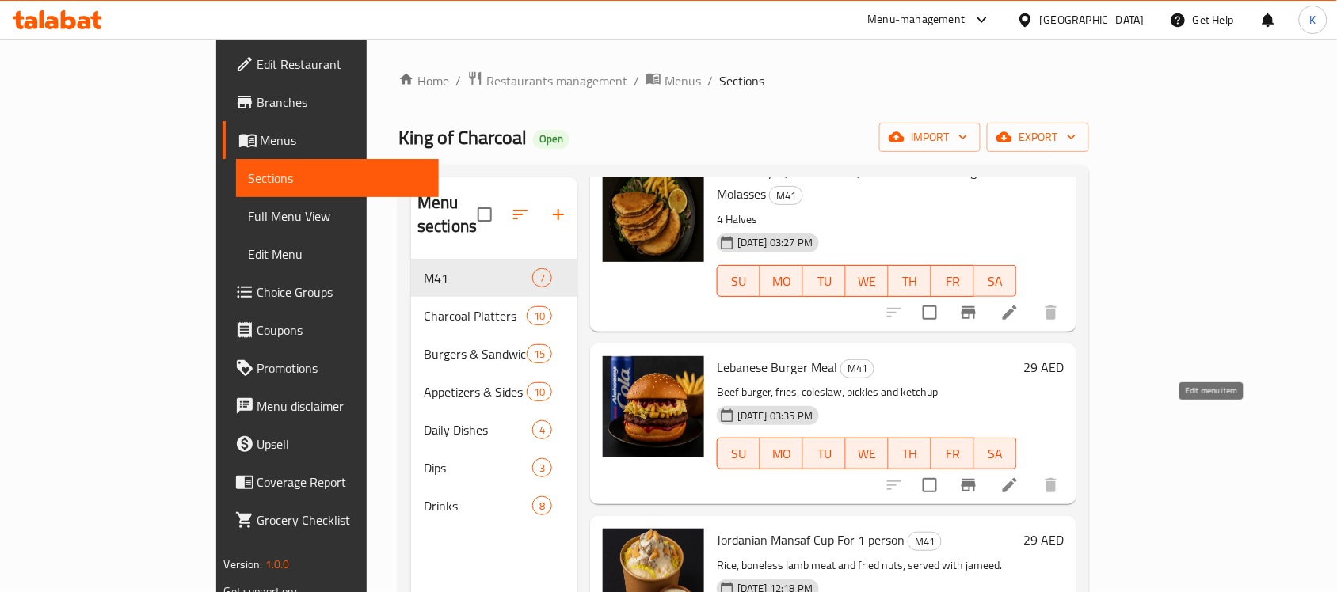
click at [1019, 476] on icon at bounding box center [1009, 485] width 19 height 19
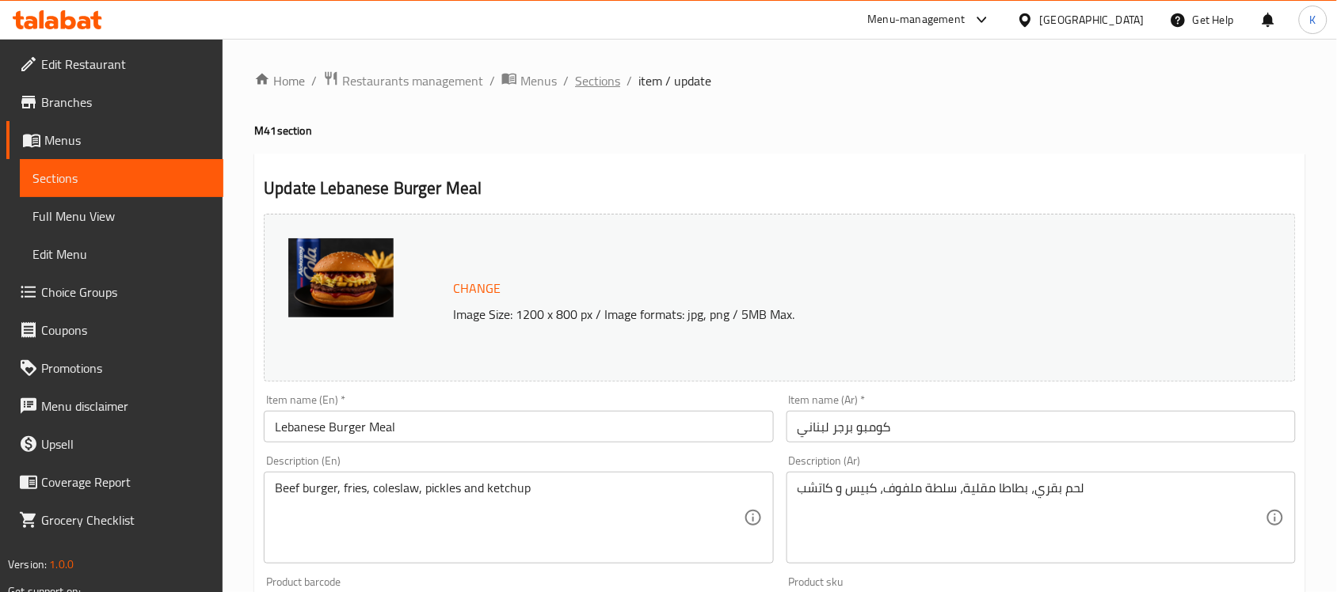
click at [603, 76] on span "Sections" at bounding box center [597, 80] width 45 height 19
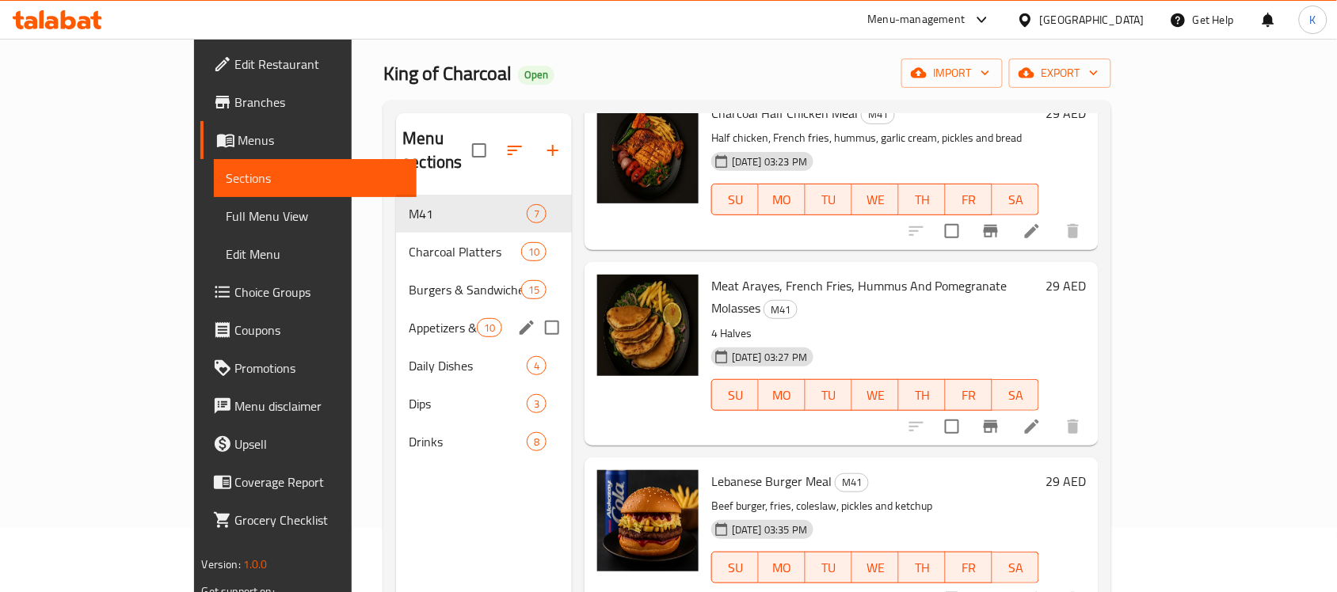
scroll to position [99, 0]
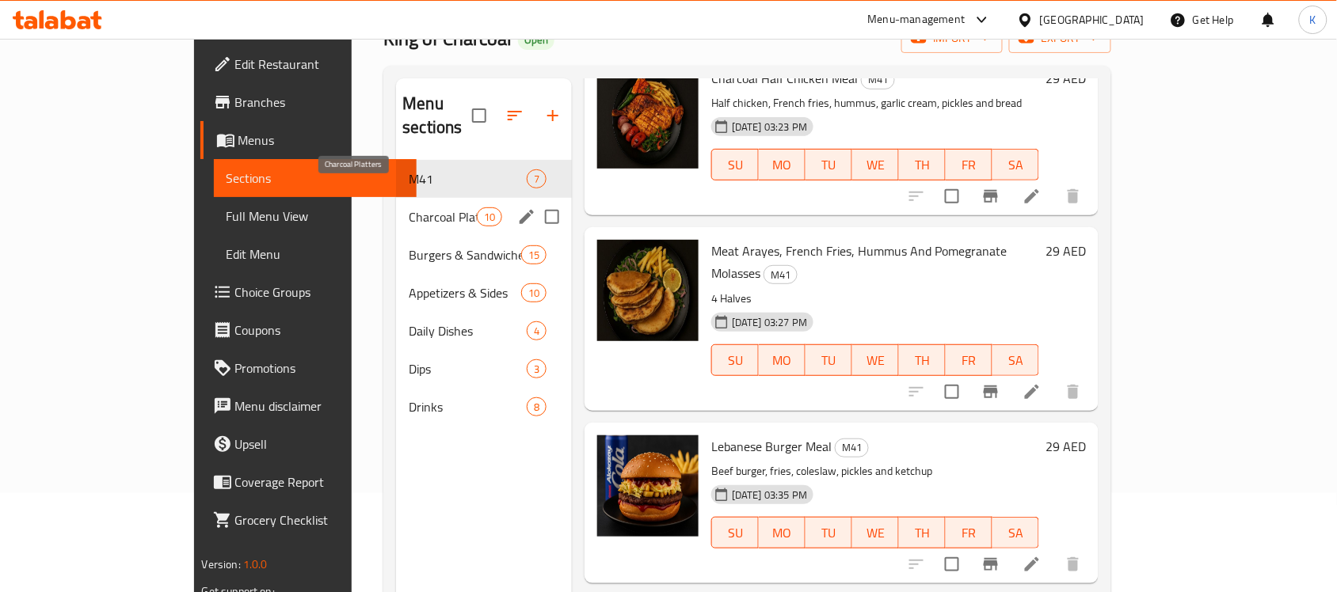
click at [409, 208] on span "Charcoal Platters" at bounding box center [442, 217] width 67 height 19
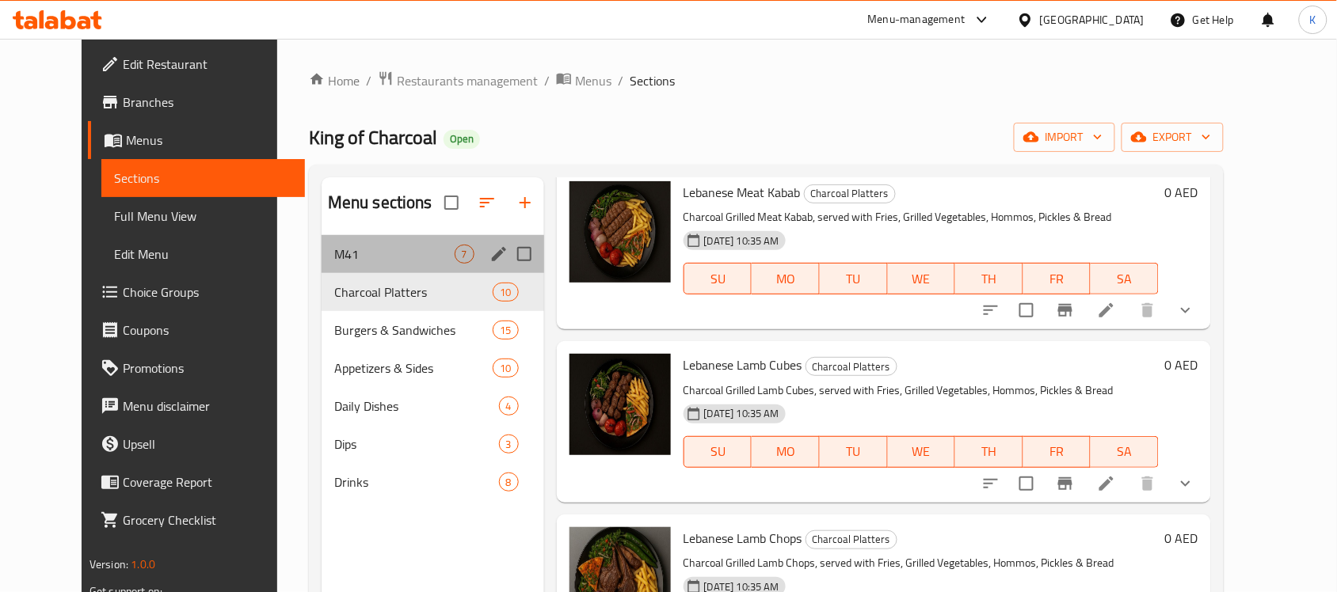
click at [361, 243] on div "M41 7" at bounding box center [433, 254] width 223 height 38
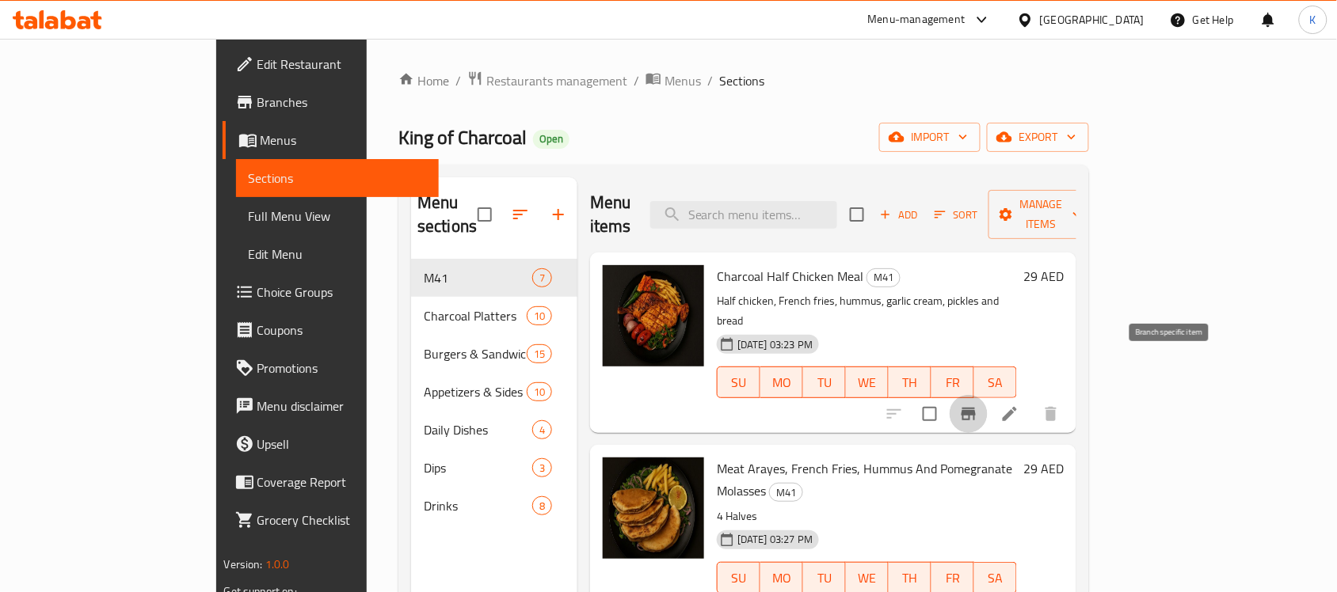
click at [978, 405] on icon "Branch-specific-item" at bounding box center [968, 414] width 19 height 19
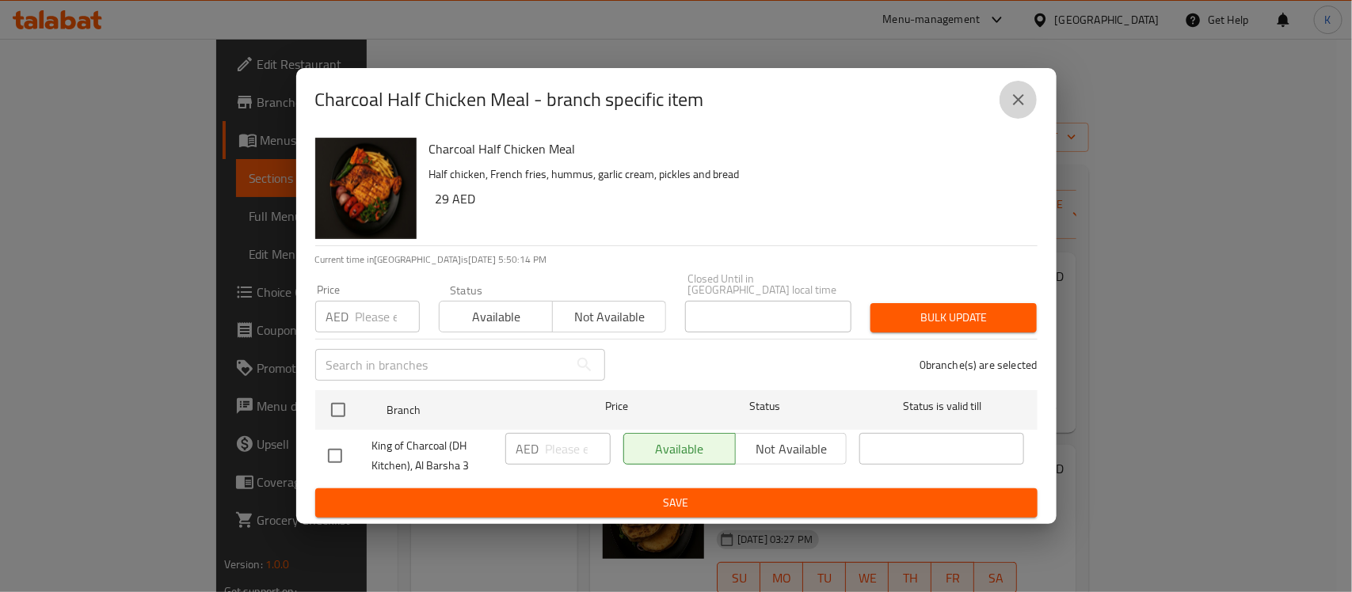
click at [1031, 101] on button "close" at bounding box center [1019, 100] width 38 height 38
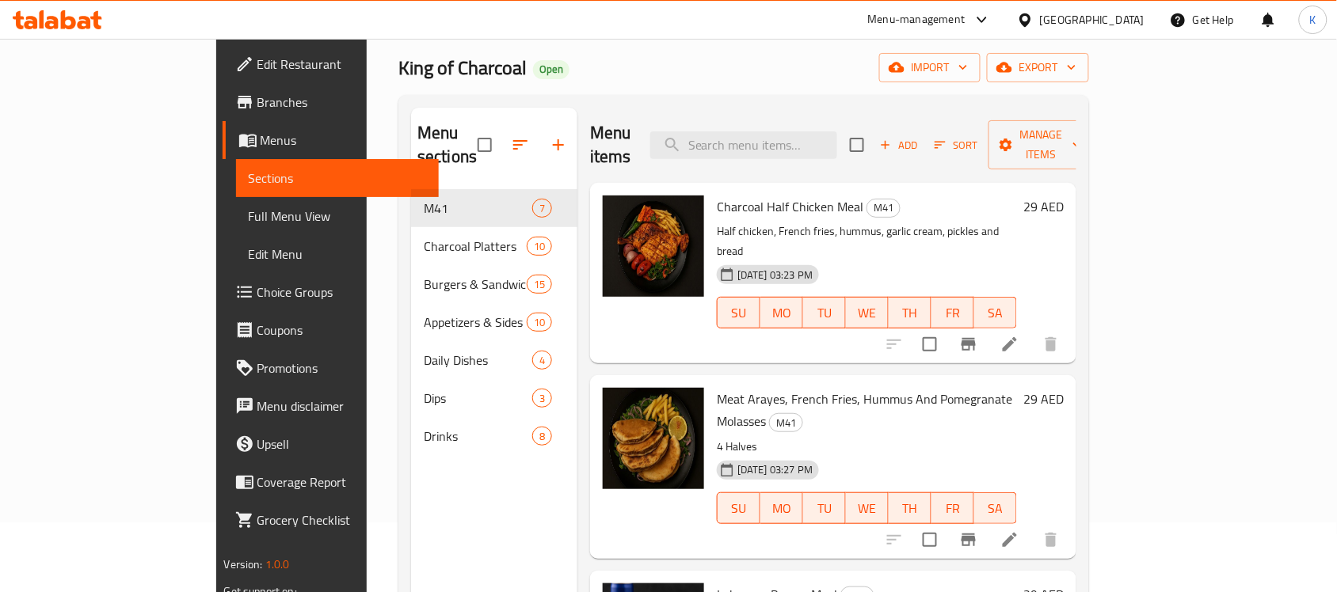
scroll to position [223, 0]
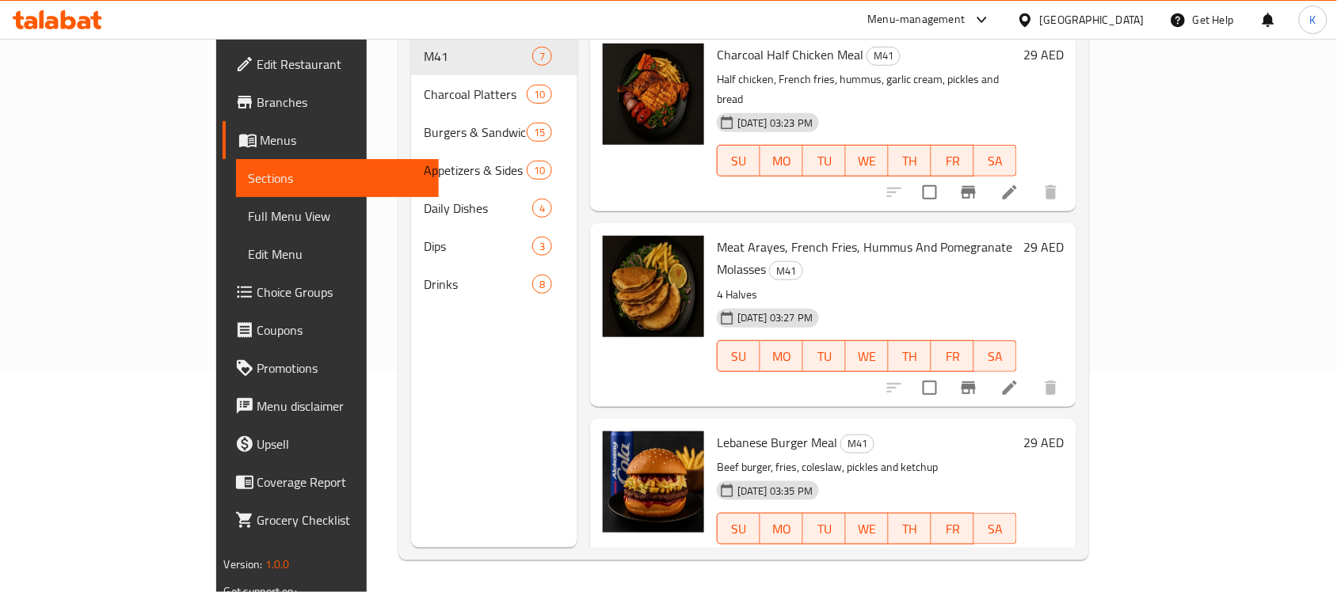
click at [978, 379] on icon "Branch-specific-item" at bounding box center [968, 388] width 19 height 19
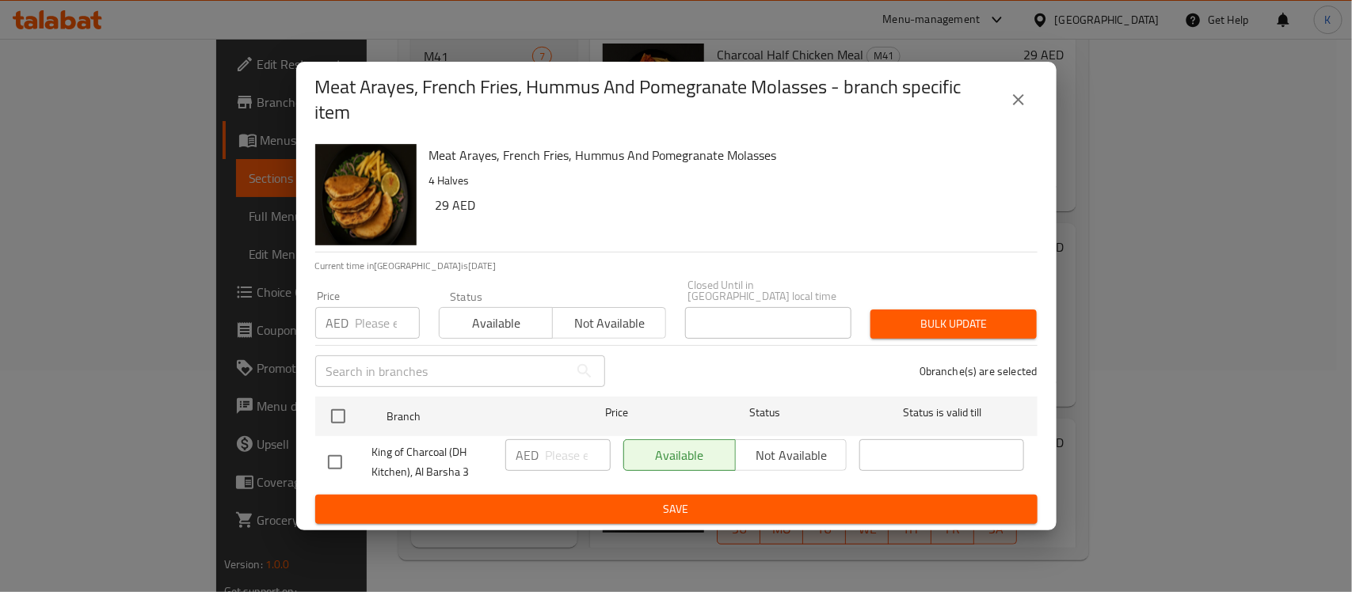
click at [1022, 86] on button "close" at bounding box center [1019, 100] width 38 height 38
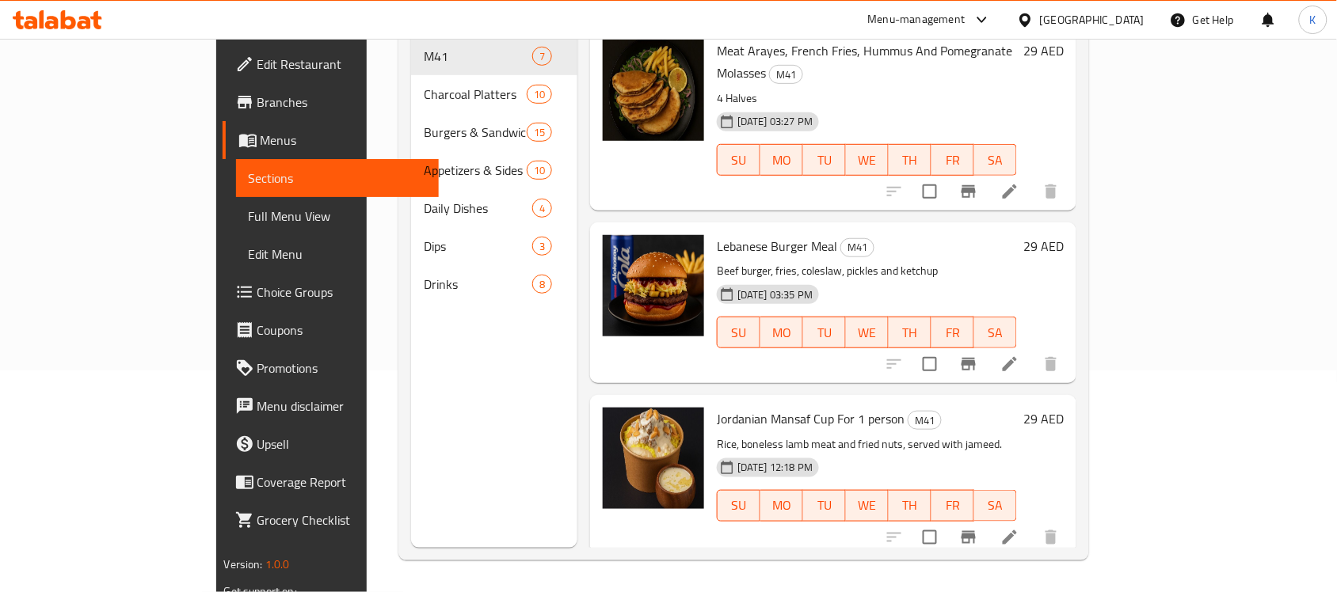
scroll to position [198, 0]
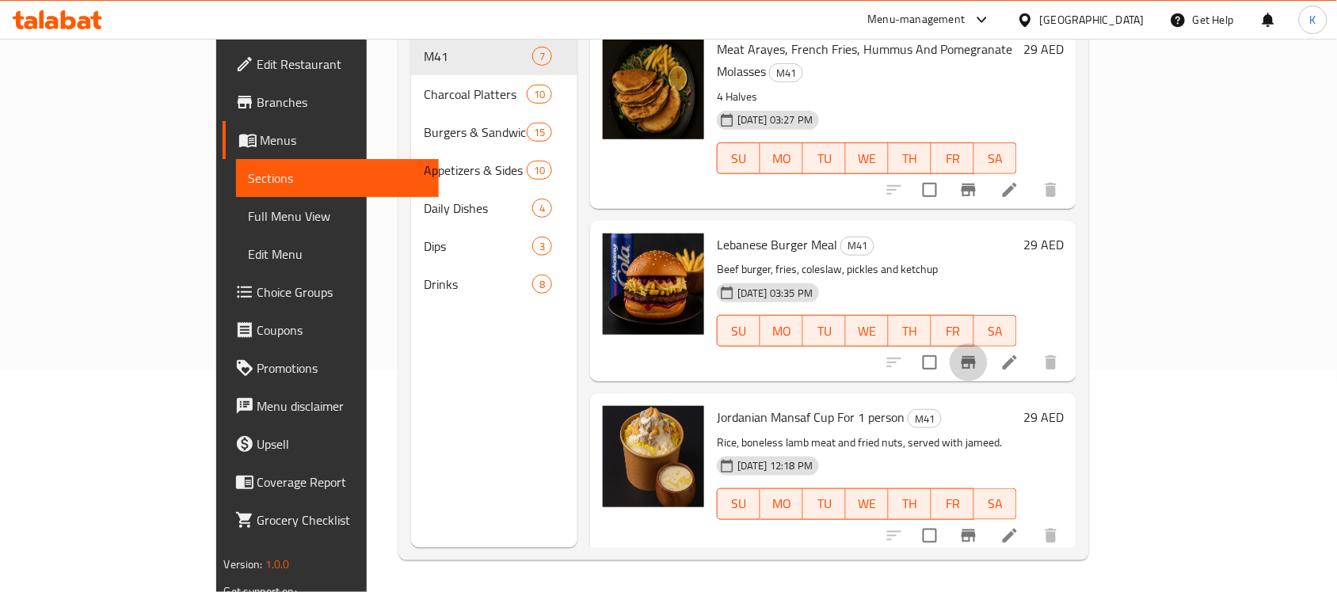
click at [976, 356] on icon "Branch-specific-item" at bounding box center [969, 362] width 14 height 13
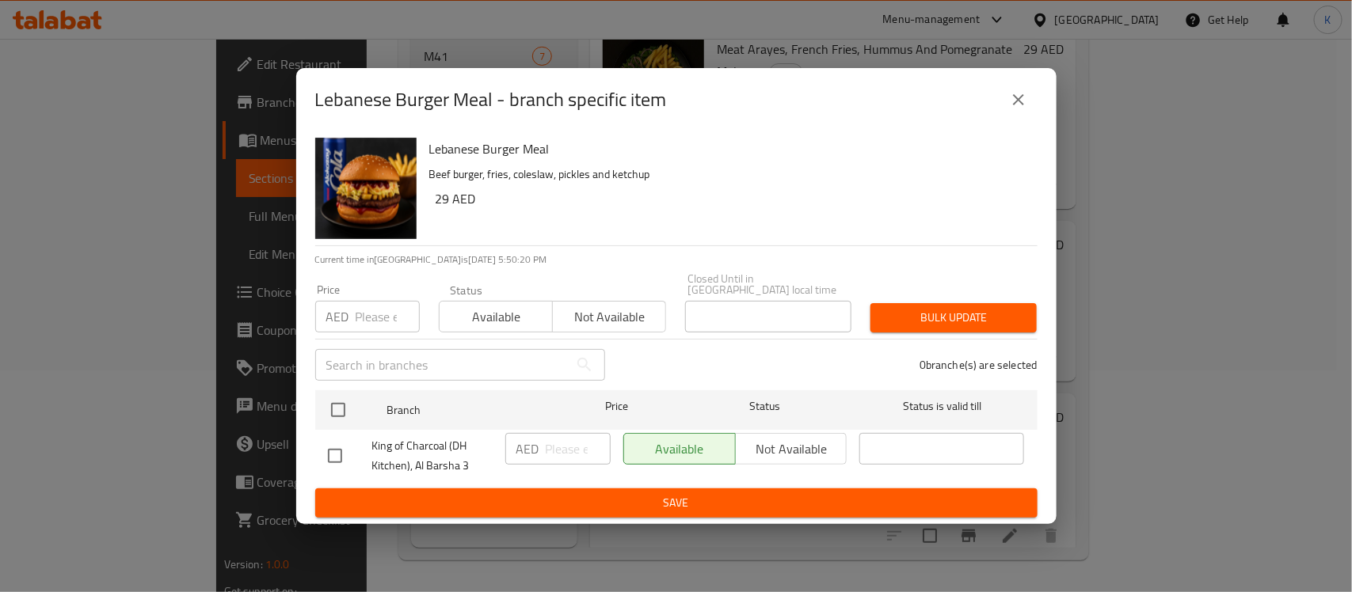
click at [1027, 105] on icon "close" at bounding box center [1018, 99] width 19 height 19
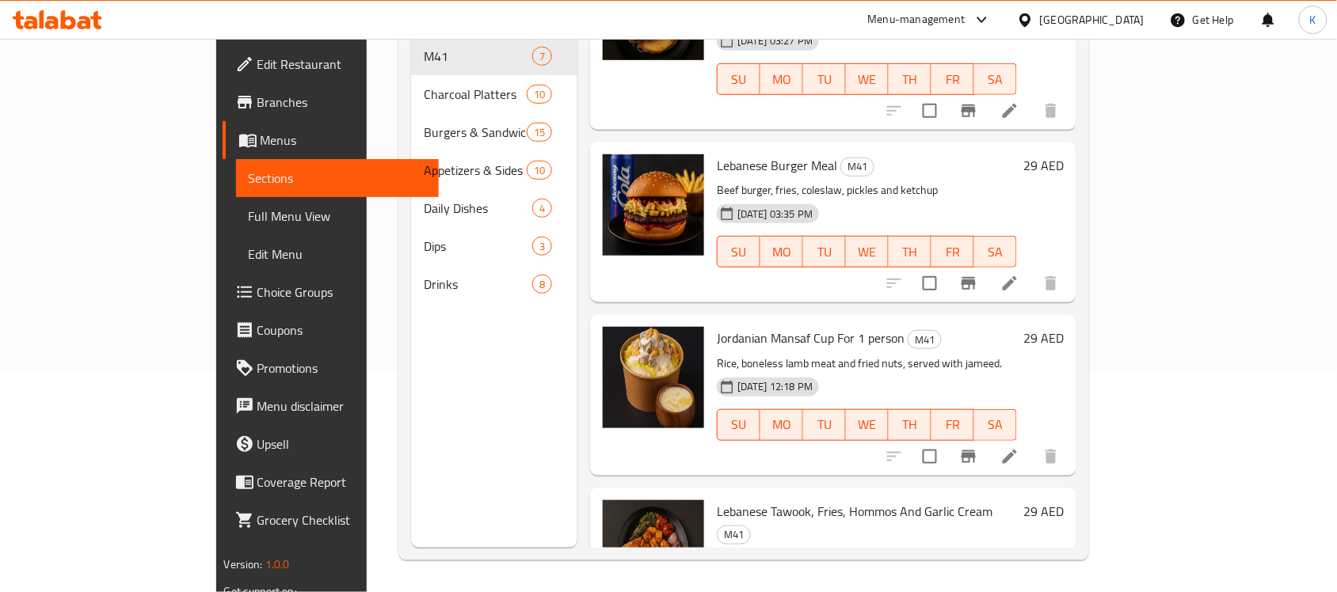
scroll to position [396, 0]
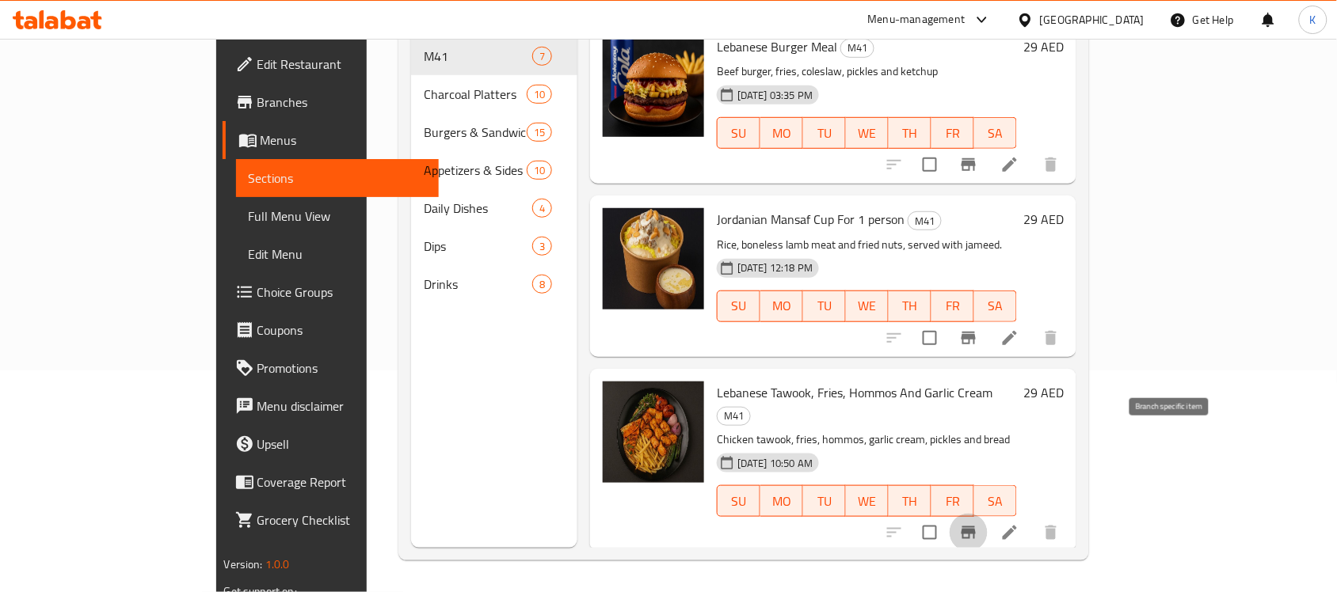
click at [976, 527] on icon "Branch-specific-item" at bounding box center [969, 533] width 14 height 13
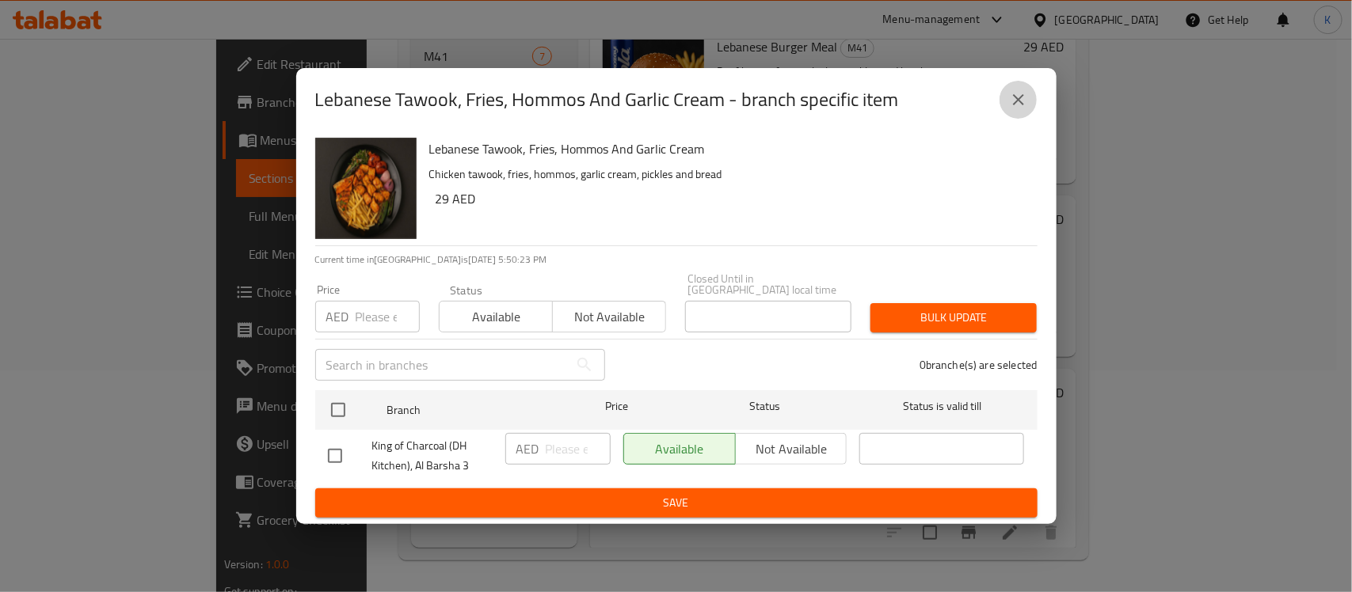
click at [1018, 97] on icon "close" at bounding box center [1018, 99] width 19 height 19
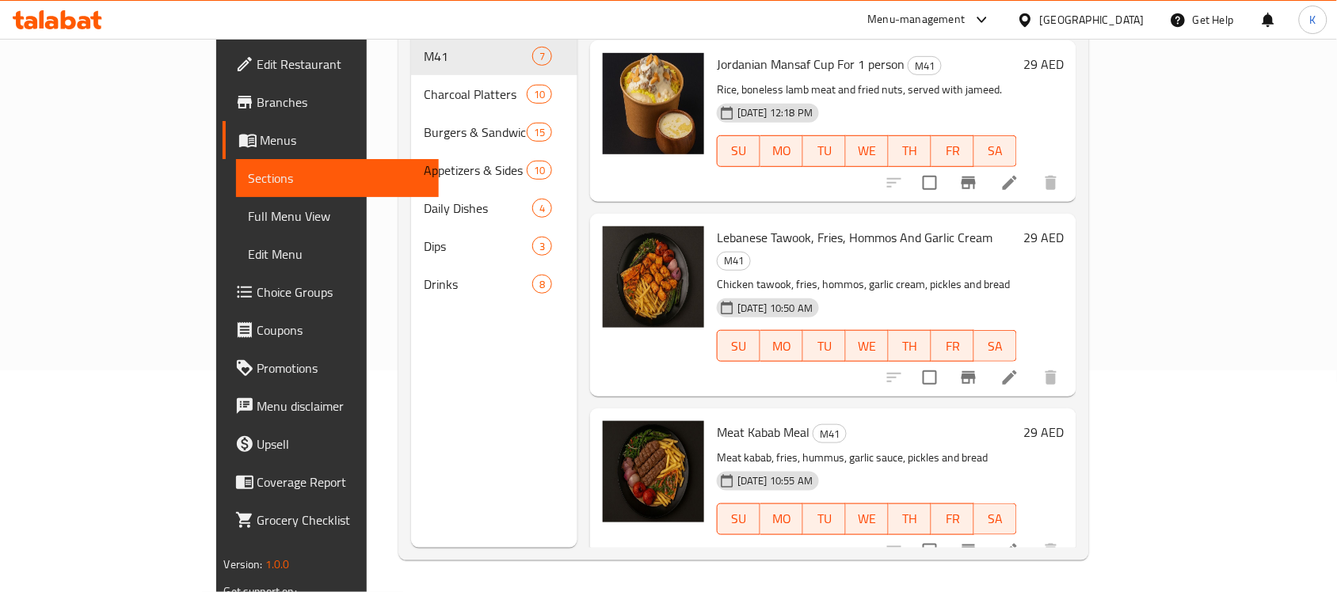
scroll to position [657, 0]
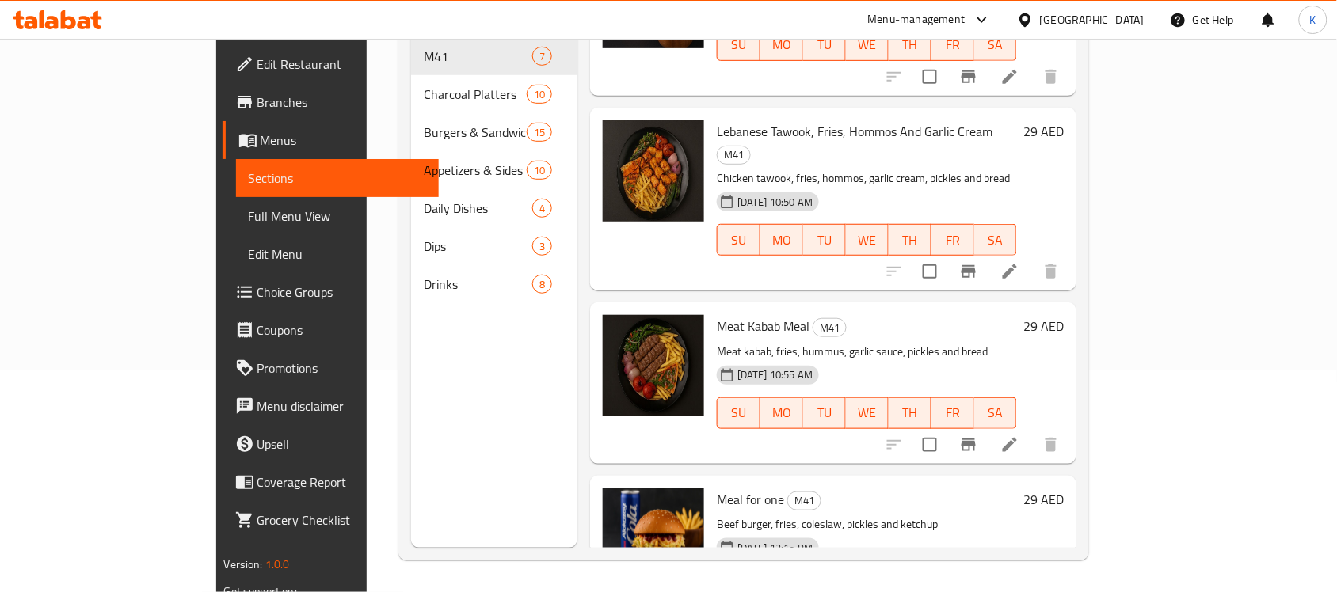
click at [988, 426] on button "Branch-specific-item" at bounding box center [969, 445] width 38 height 38
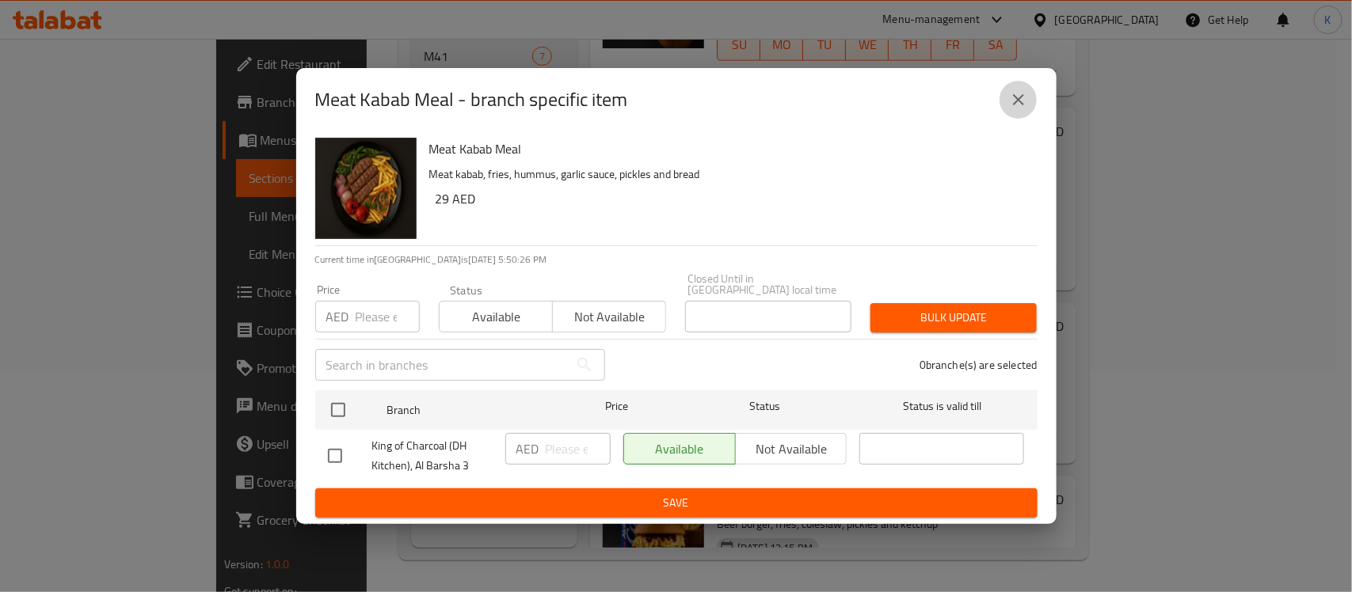
click at [1030, 93] on button "close" at bounding box center [1019, 100] width 38 height 38
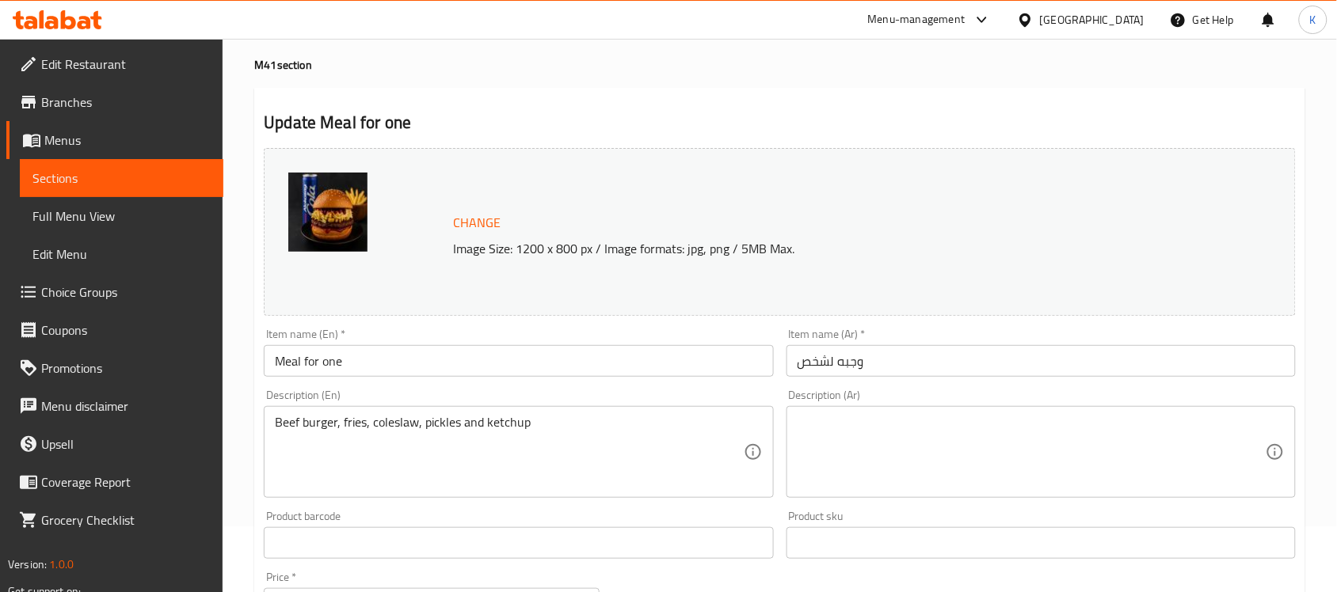
scroll to position [198, 0]
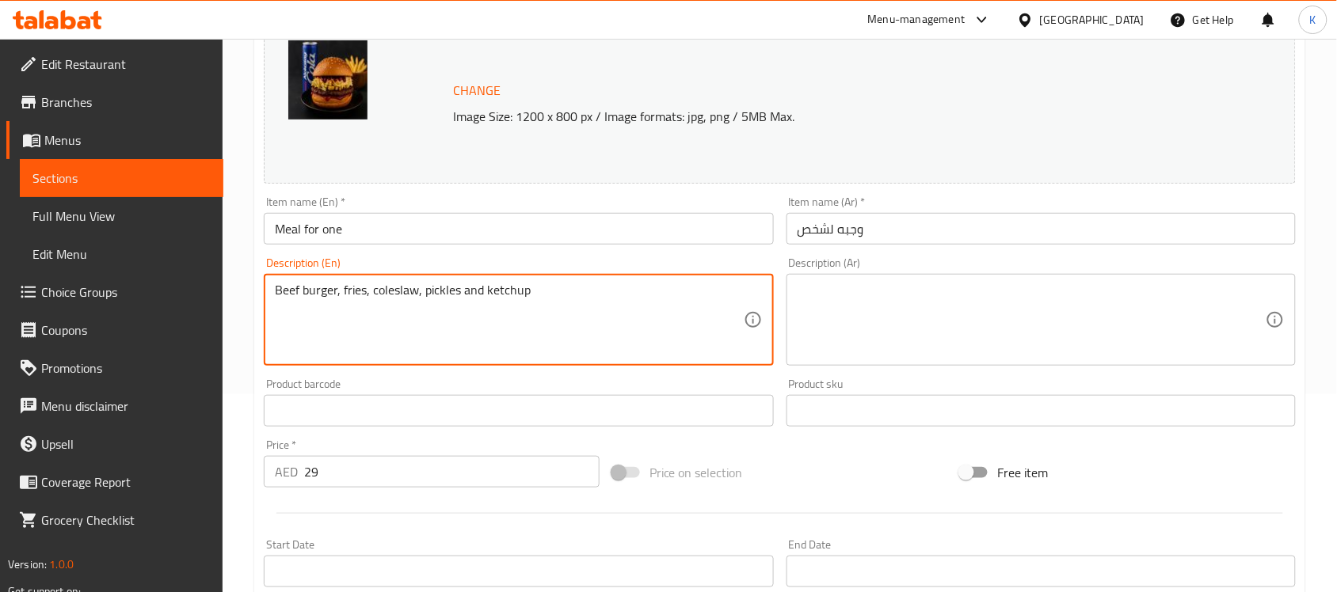
drag, startPoint x: 699, startPoint y: 294, endPoint x: 0, endPoint y: 228, distance: 701.7
click at [858, 319] on textarea at bounding box center [1032, 320] width 468 height 75
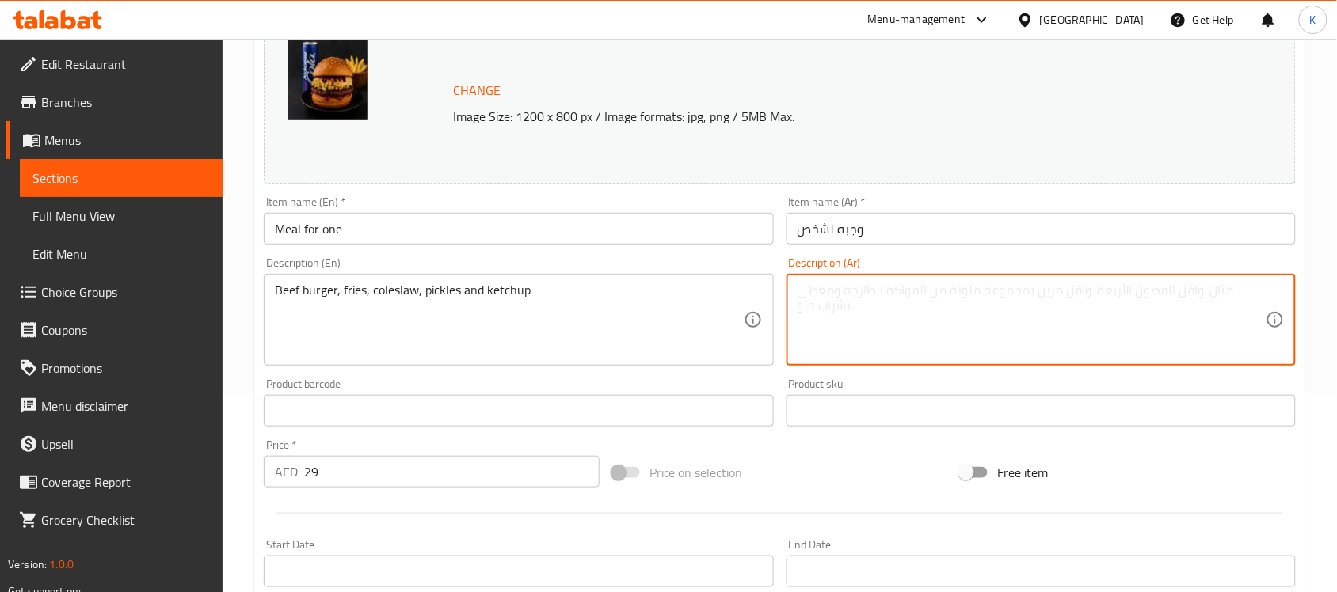
paste textarea "برجر لحم بقري، بطاطس مقلية، سلطة كول سلو، مخلل و كاتشب"
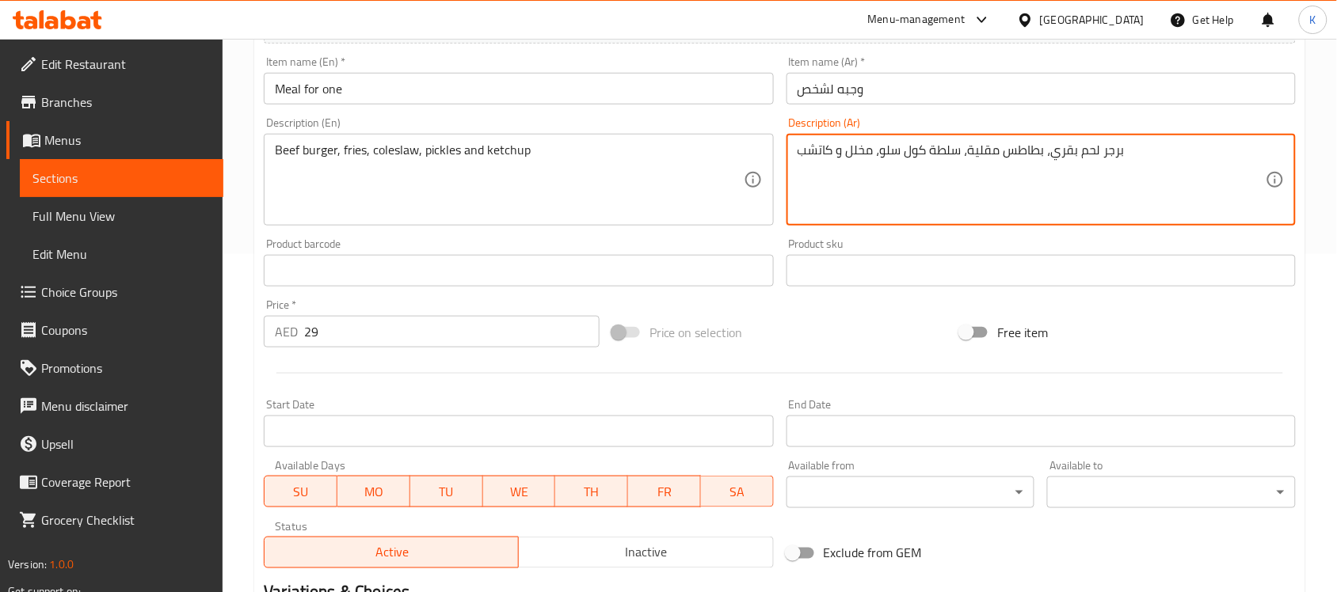
scroll to position [547, 0]
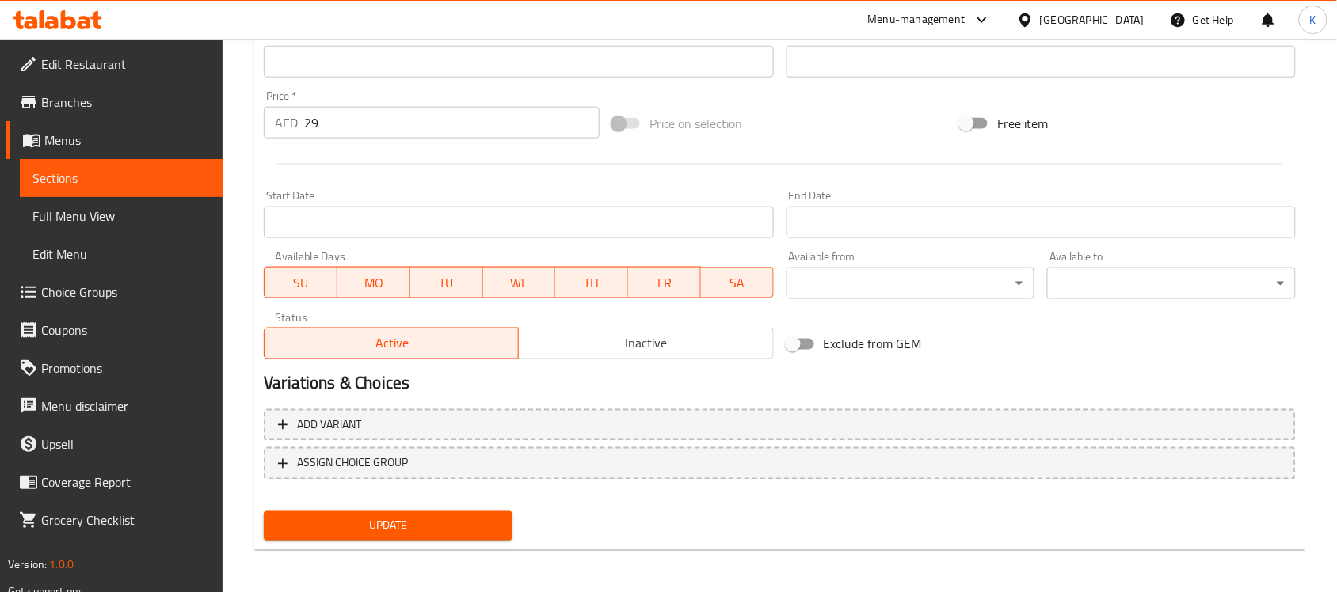
type textarea "برجر لحم بقري، بطاطس مقلية، سلطة كول سلو، مخلل و كاتشب"
click at [454, 521] on span "Update" at bounding box center [387, 526] width 223 height 20
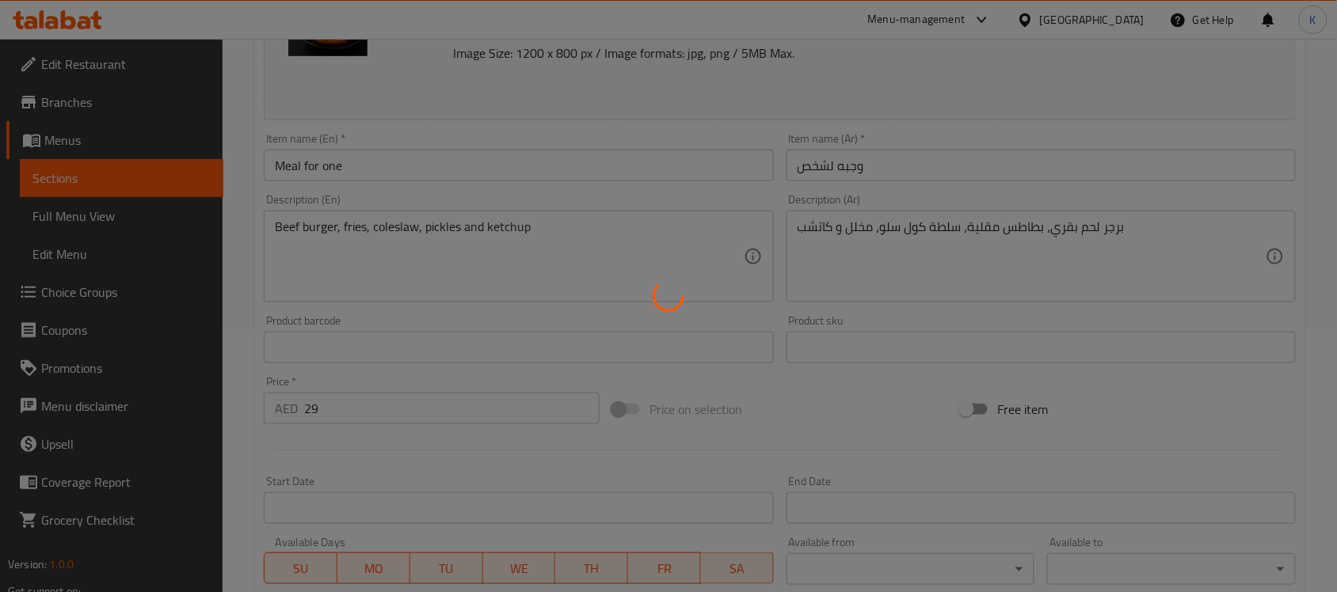
scroll to position [0, 0]
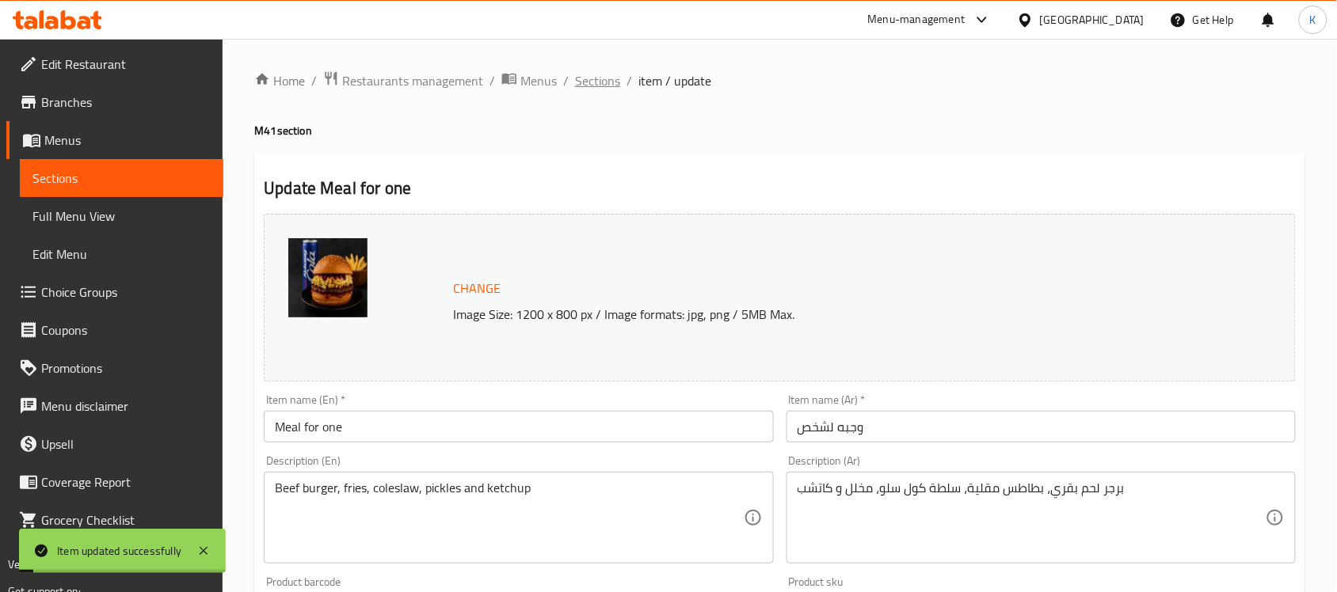
click at [590, 83] on span "Sections" at bounding box center [597, 80] width 45 height 19
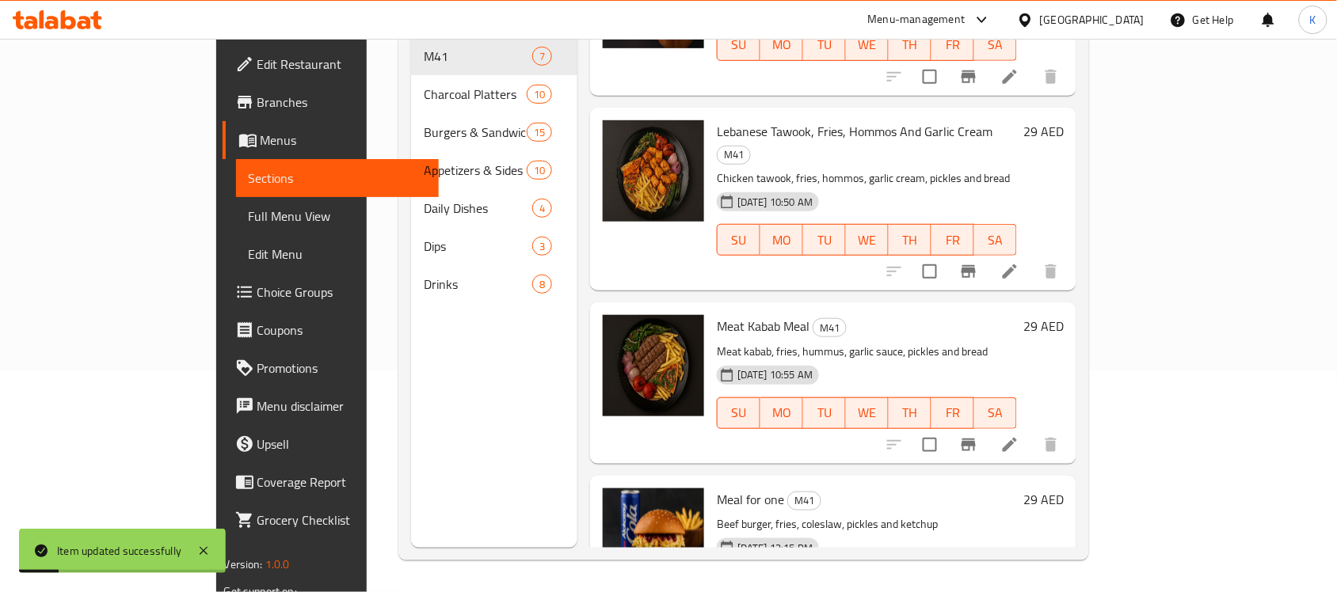
scroll to position [223, 0]
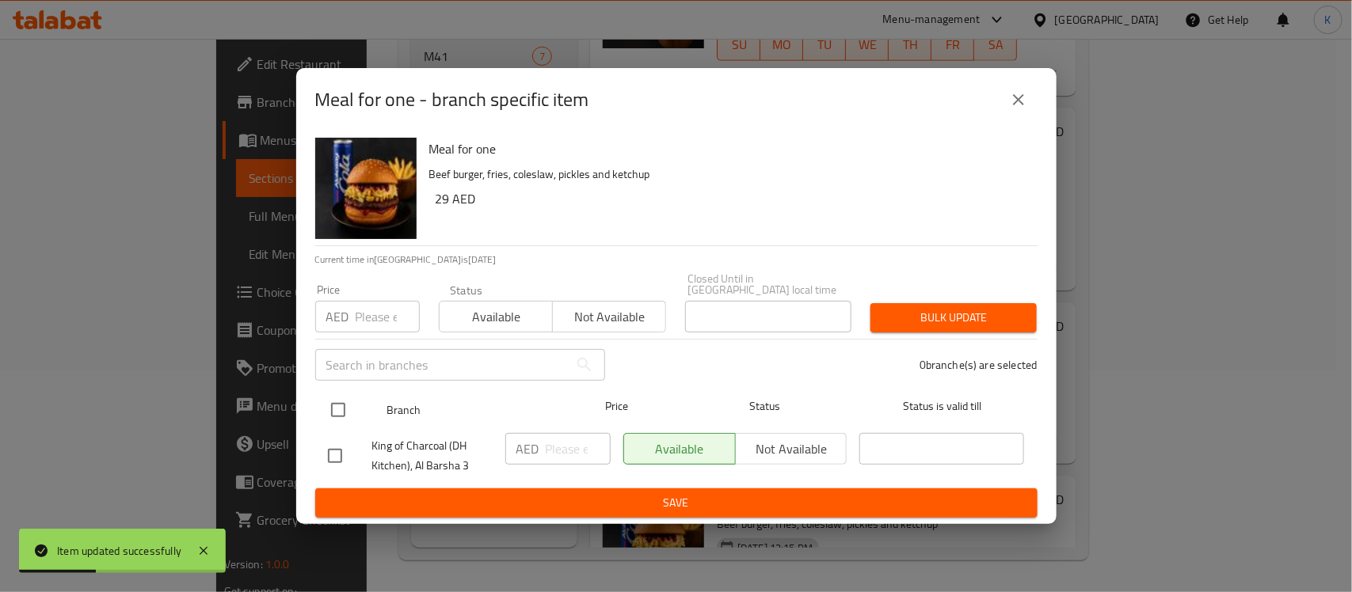
drag, startPoint x: 330, startPoint y: 405, endPoint x: 343, endPoint y: 402, distance: 12.9
click at [331, 406] on input "checkbox" at bounding box center [338, 410] width 33 height 33
checkbox input "true"
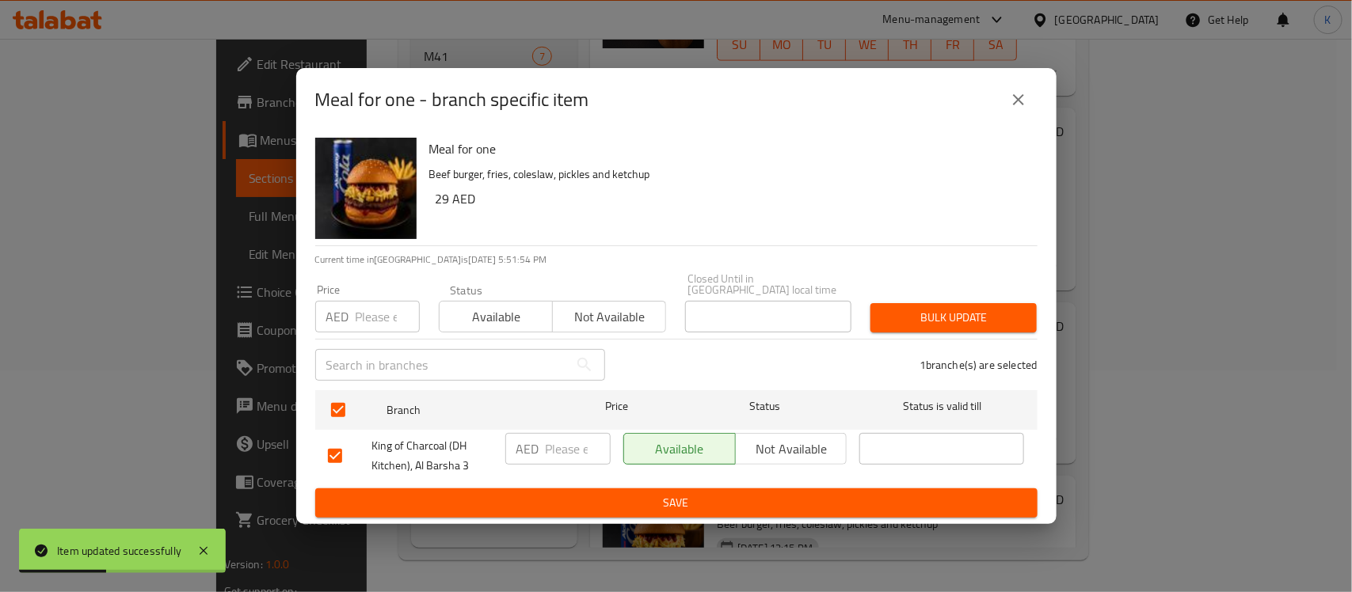
click at [622, 327] on span "Not available" at bounding box center [609, 317] width 101 height 23
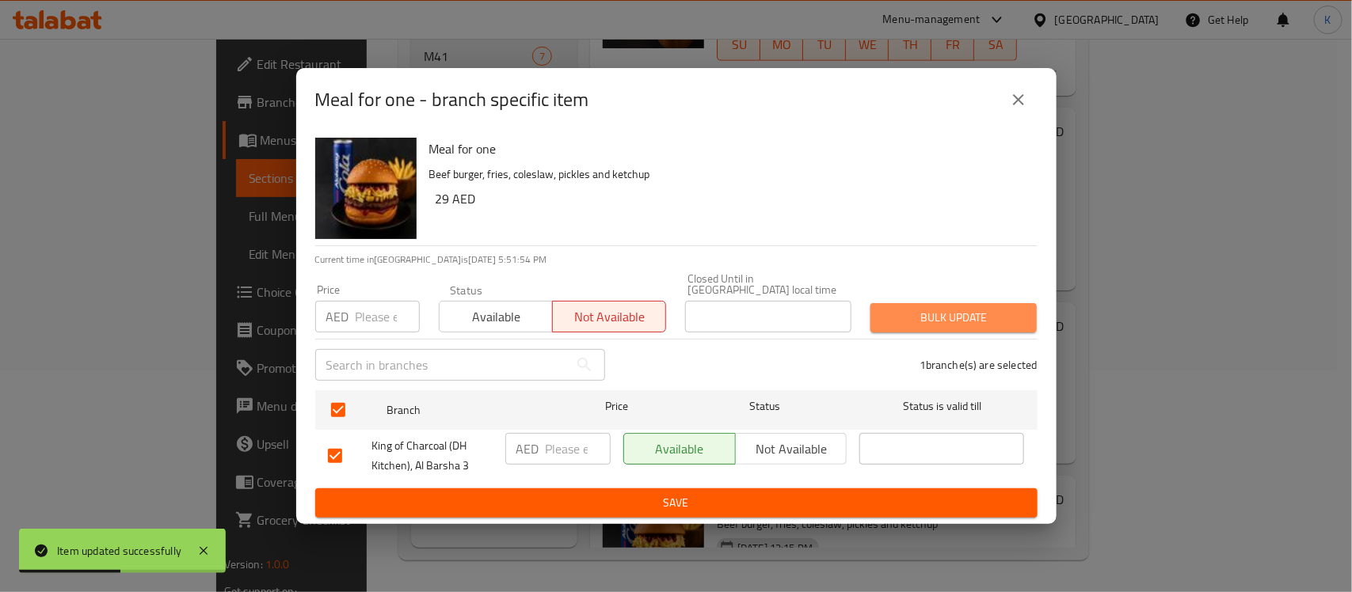
click at [928, 325] on span "Bulk update" at bounding box center [953, 318] width 141 height 20
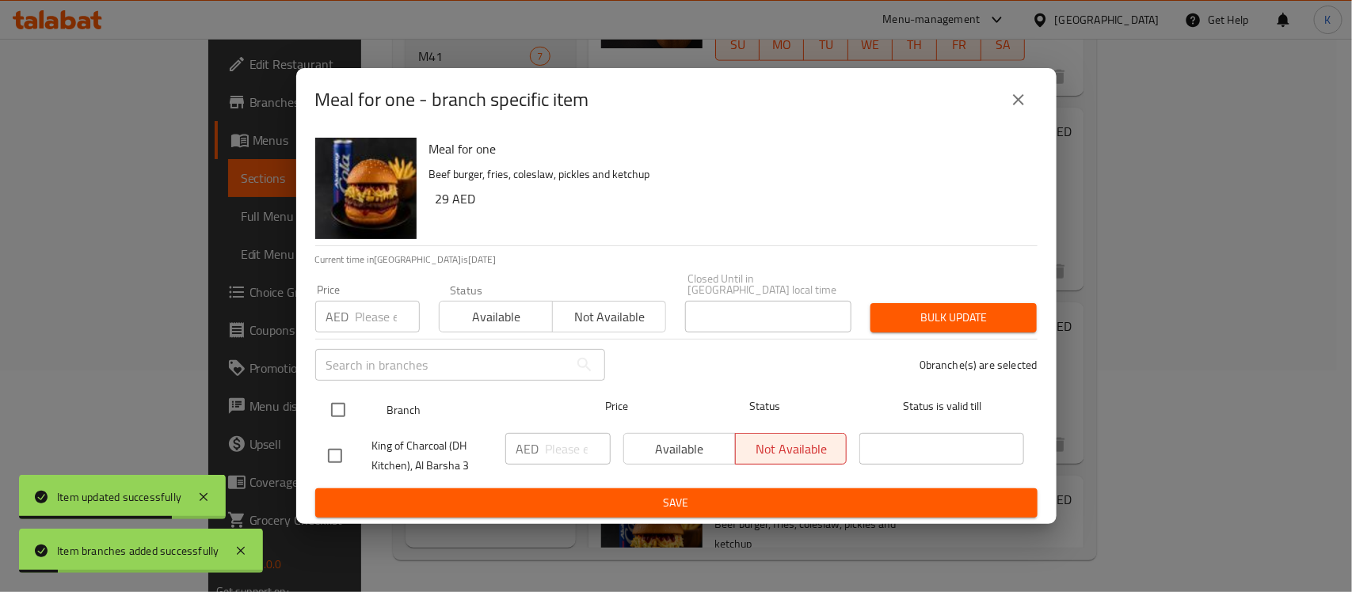
click at [331, 417] on input "checkbox" at bounding box center [338, 410] width 33 height 33
checkbox input "true"
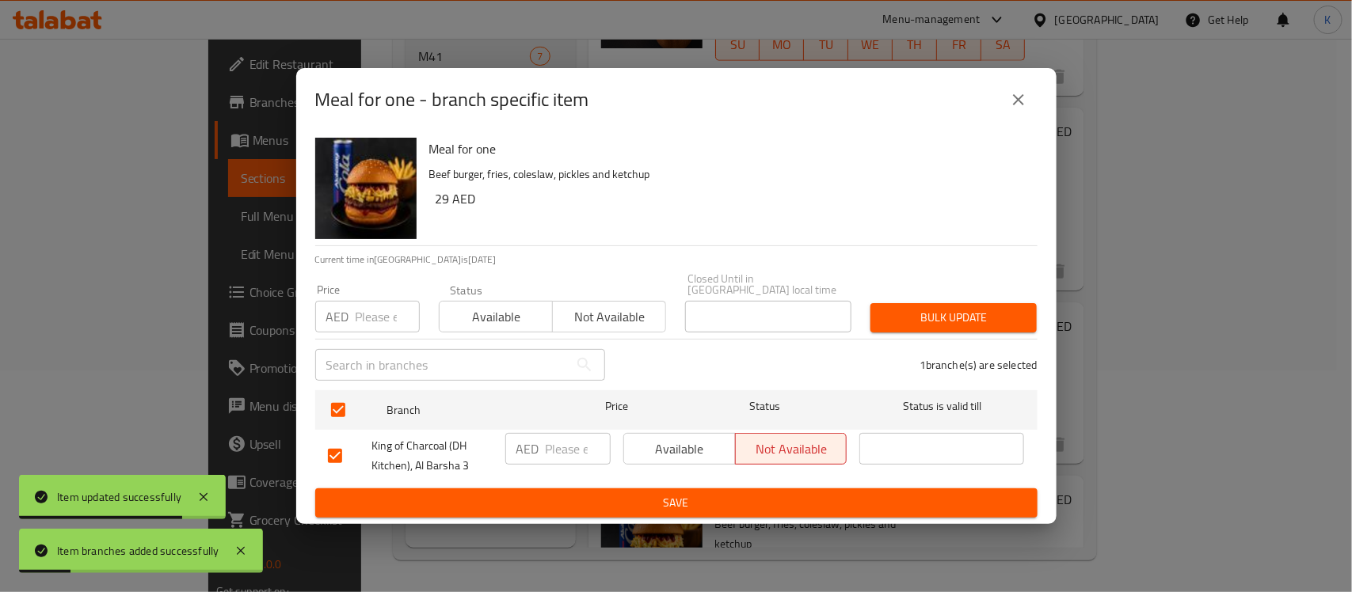
click at [454, 325] on span "Available" at bounding box center [496, 317] width 101 height 23
click at [958, 326] on span "Bulk update" at bounding box center [953, 318] width 141 height 20
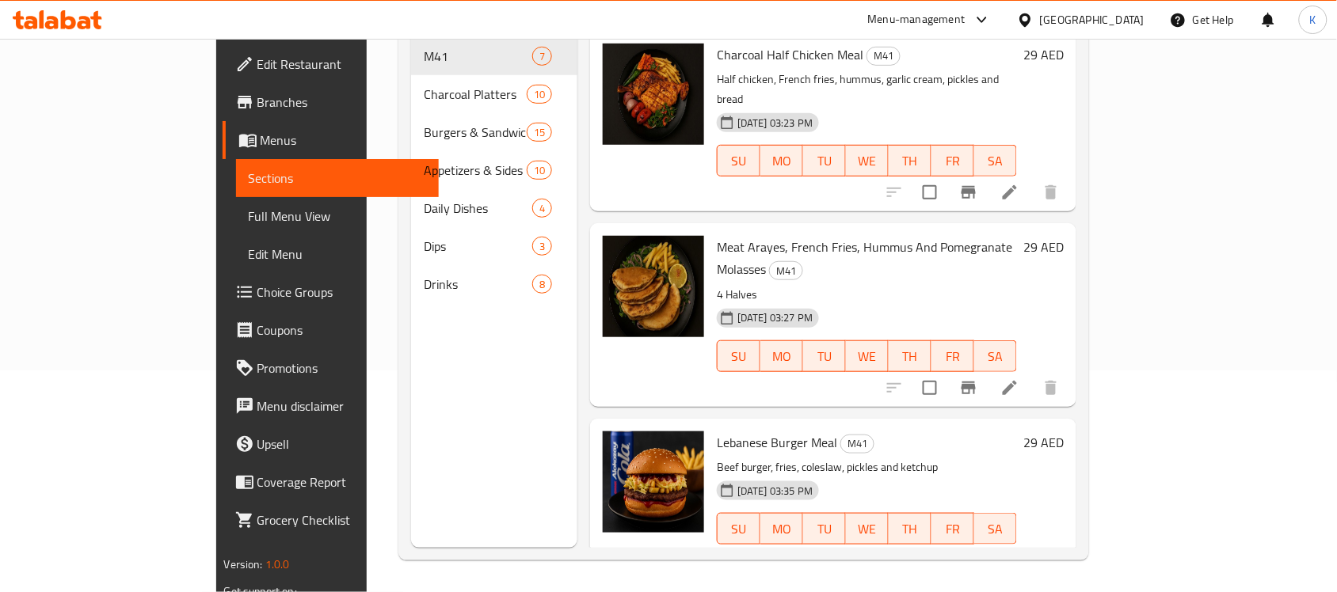
scroll to position [0, 0]
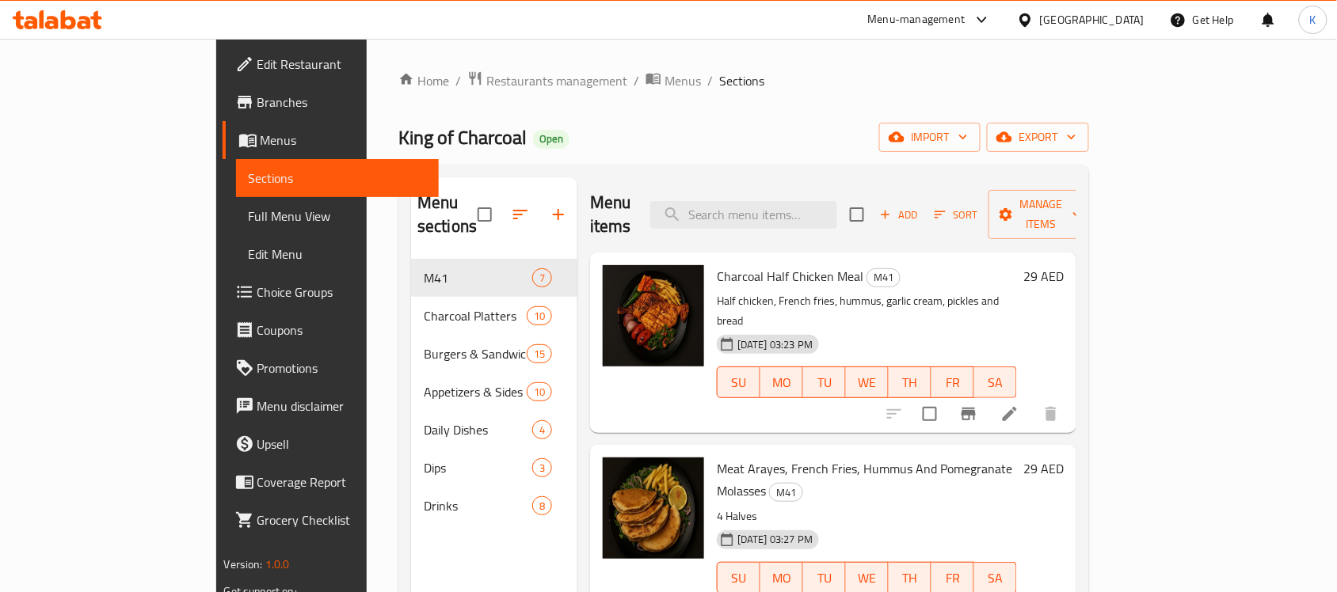
click at [257, 105] on span "Branches" at bounding box center [342, 102] width 170 height 19
